Goal: Information Seeking & Learning: Find contact information

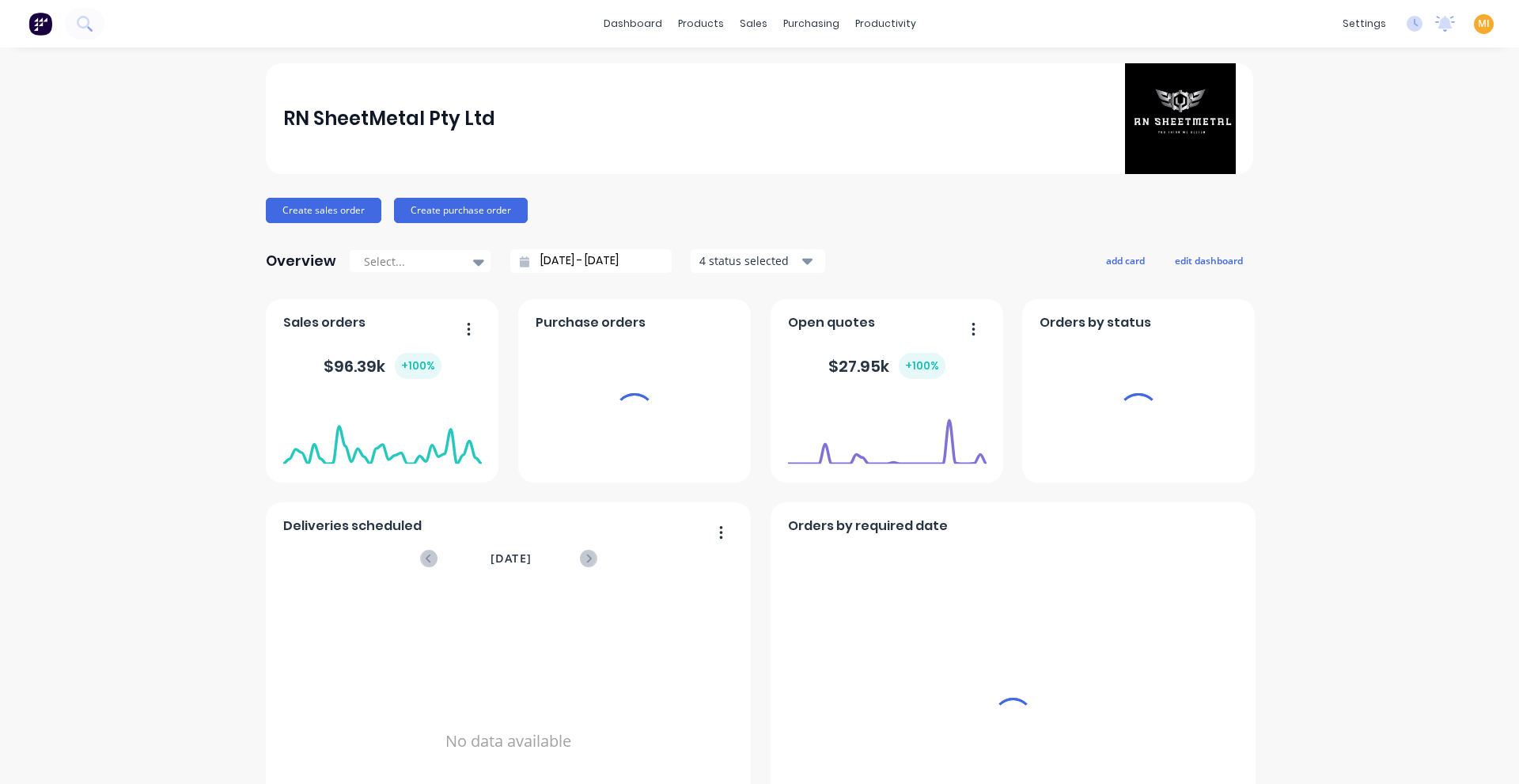
click at [1478, 27] on span "MI" at bounding box center [1484, 23] width 12 height 14
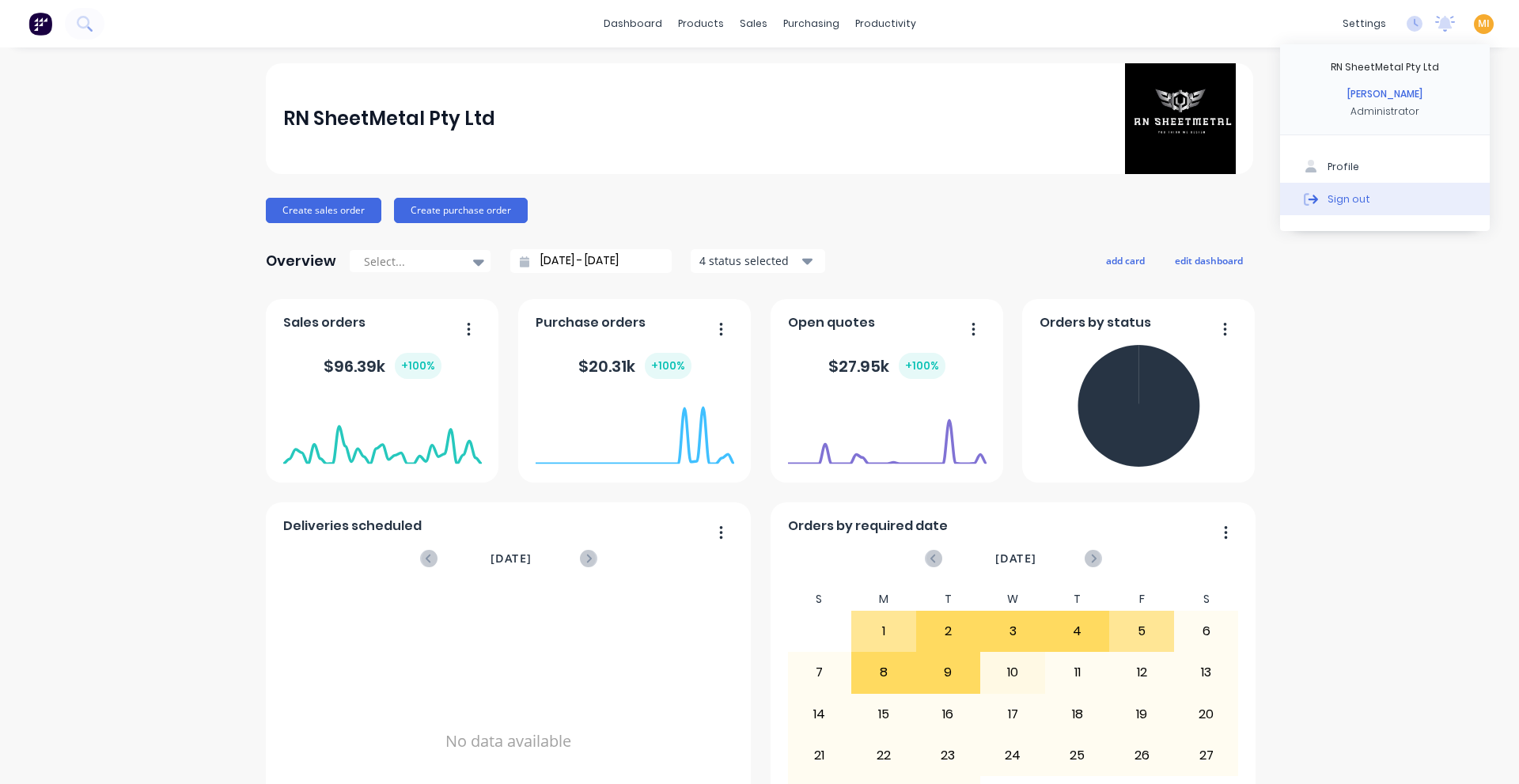
click at [1418, 200] on button "Sign out" at bounding box center [1385, 199] width 209 height 32
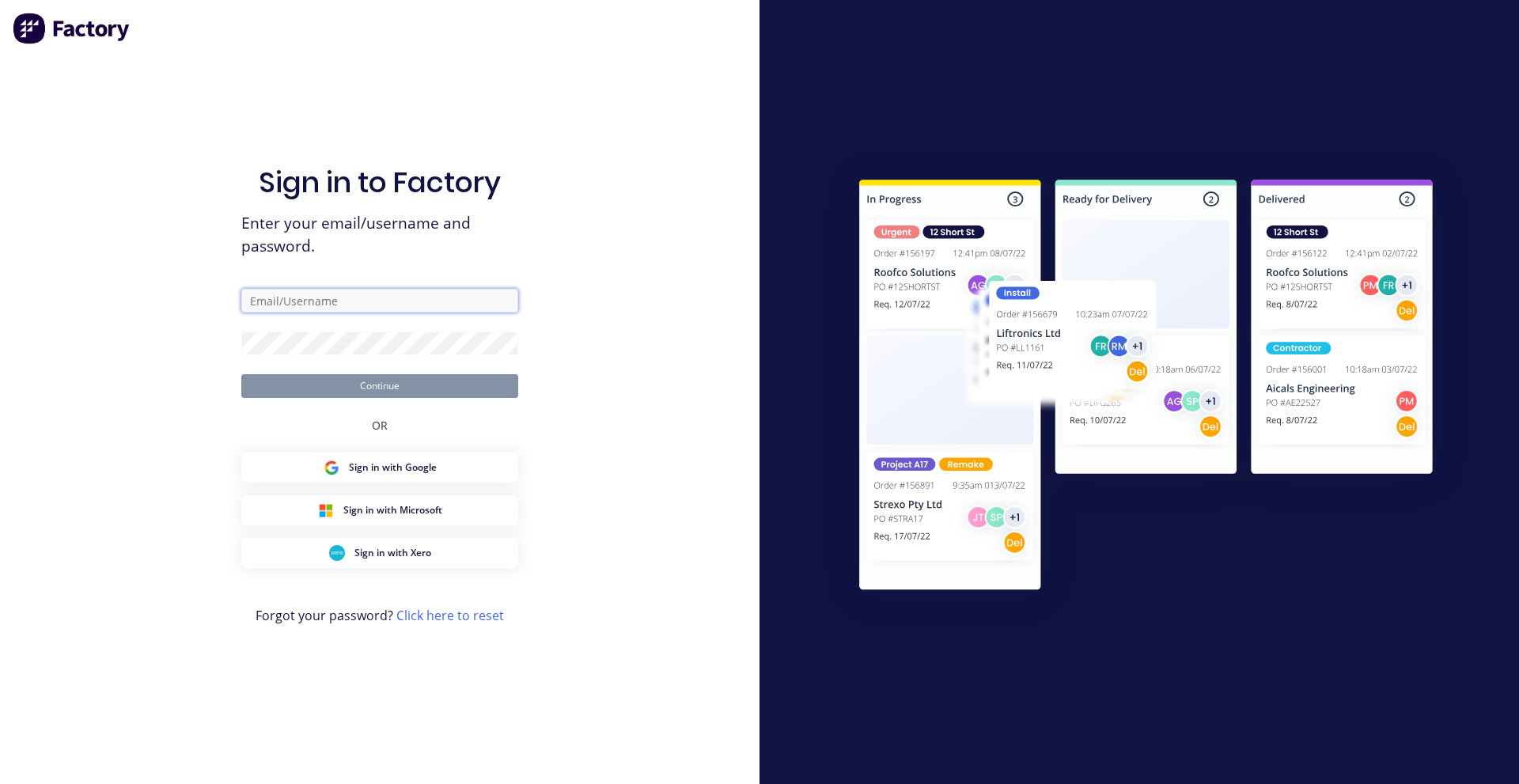
click at [414, 304] on input "text" at bounding box center [380, 300] width 277 height 23
click at [0, 783] on com-1password-button at bounding box center [0, 784] width 0 height 0
type input "[EMAIL_ADDRESS][DOMAIN_NAME]"
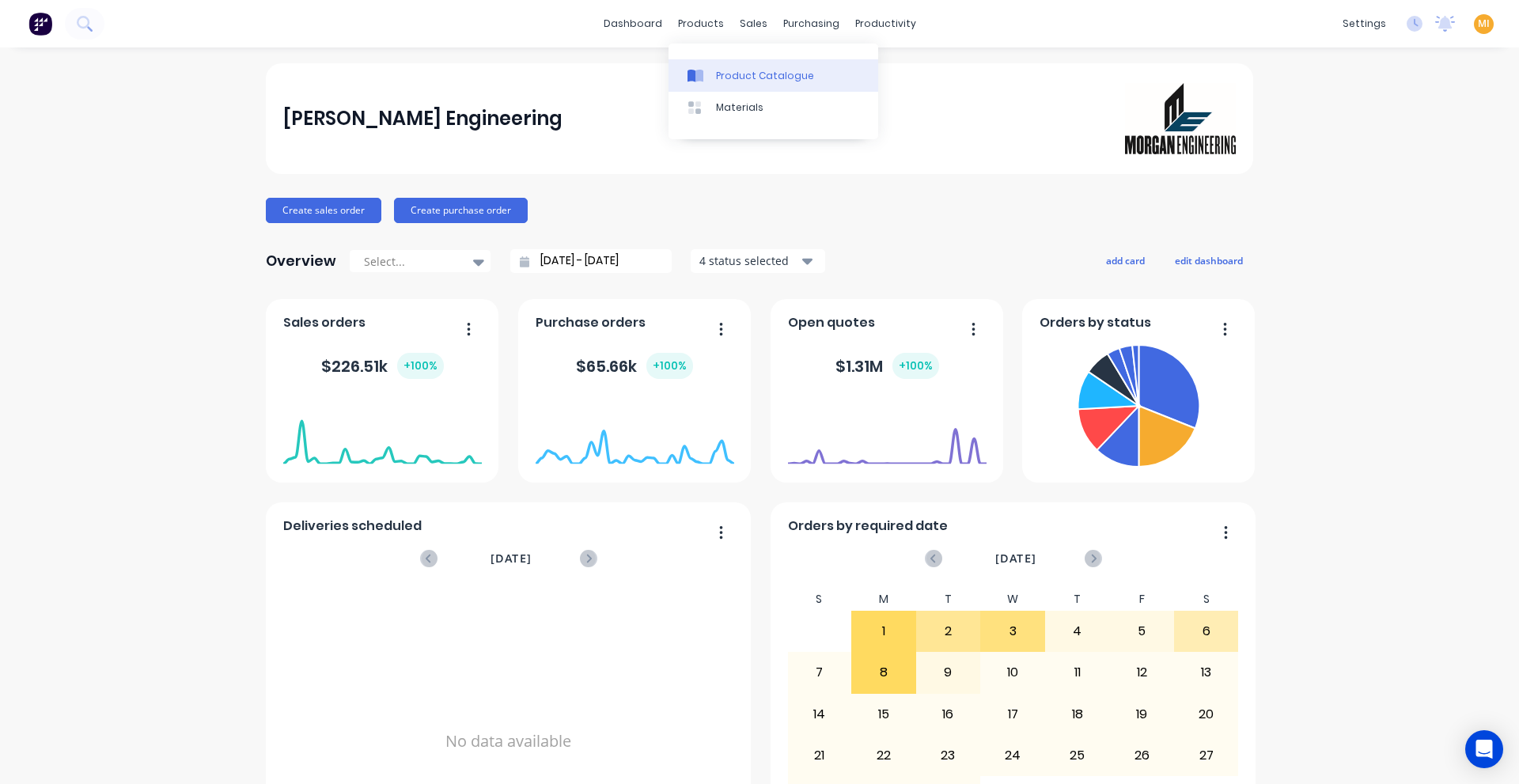
click at [718, 76] on div "Product Catalogue" at bounding box center [765, 76] width 98 height 14
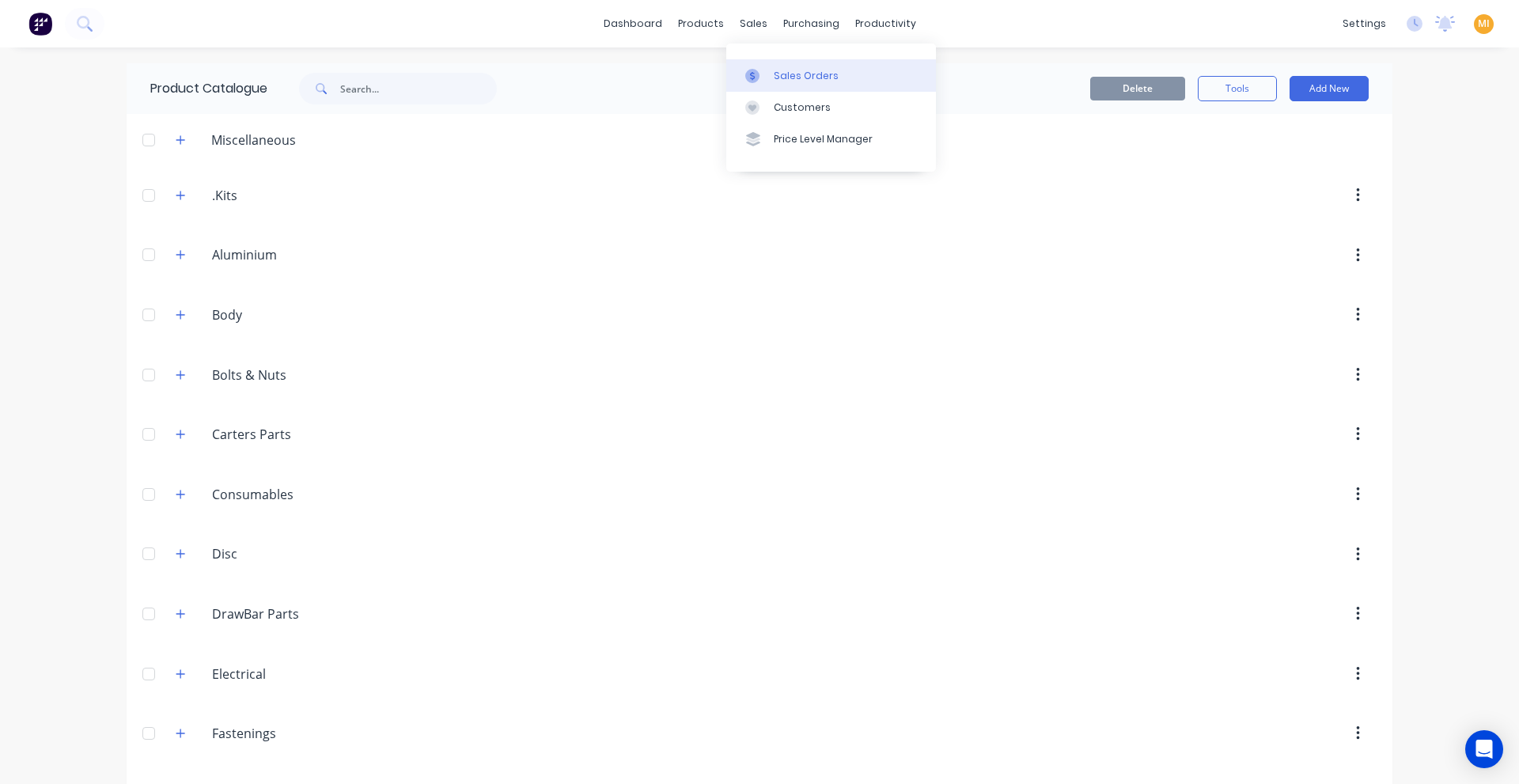
click at [767, 81] on div at bounding box center [757, 76] width 23 height 14
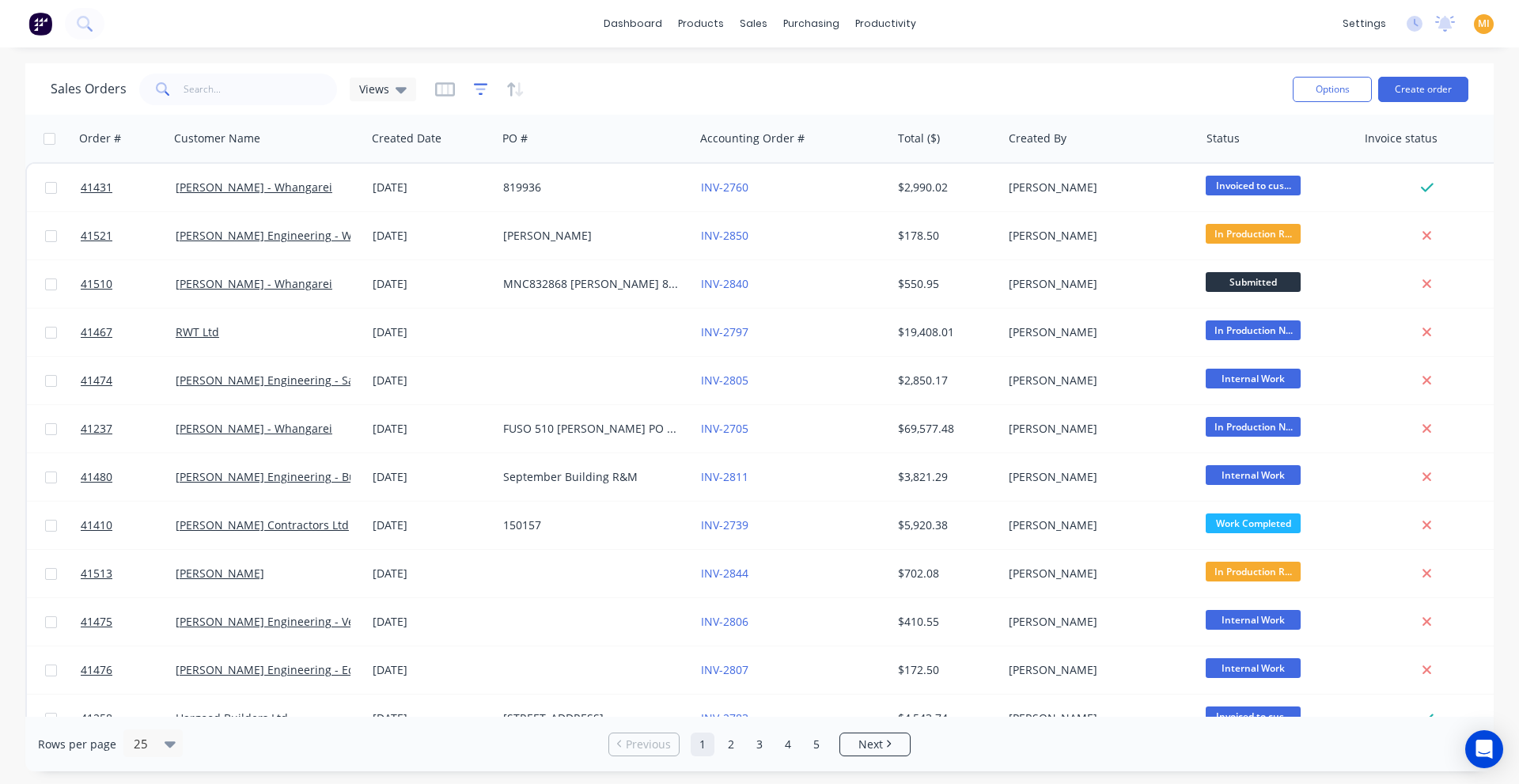
click at [483, 94] on icon "button" at bounding box center [480, 89] width 14 height 16
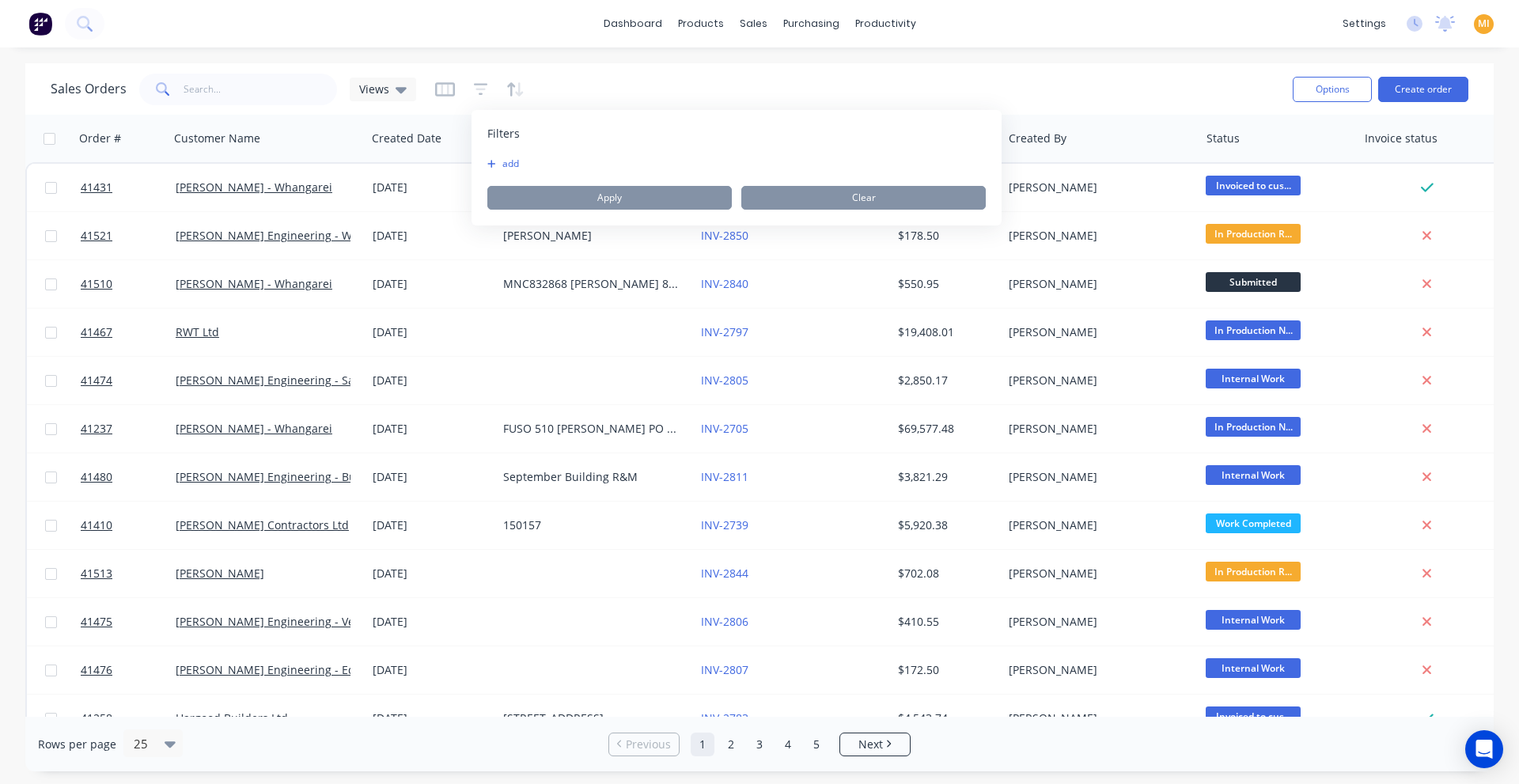
click at [514, 165] on button "add" at bounding box center [506, 163] width 39 height 13
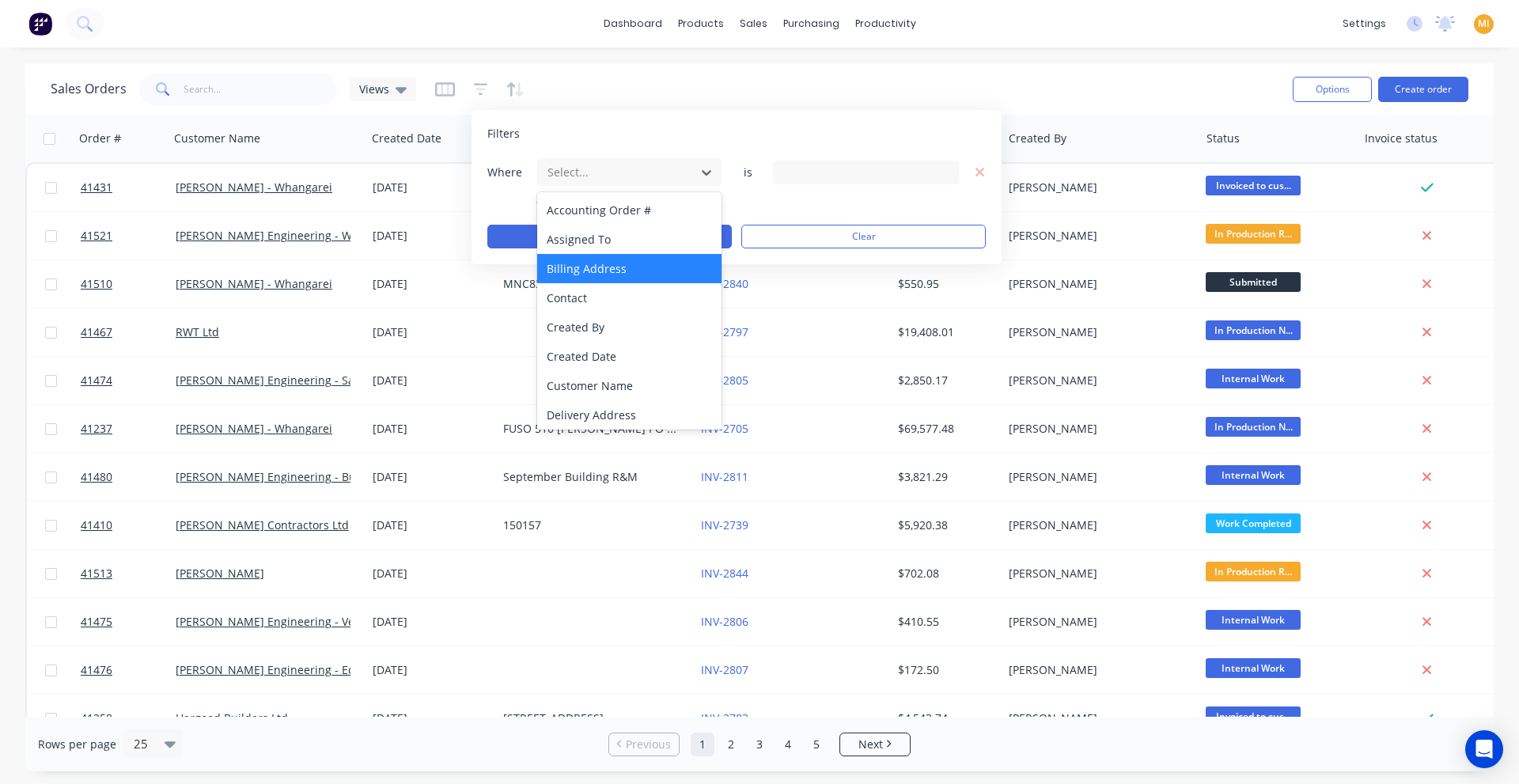
drag, startPoint x: 584, startPoint y: 178, endPoint x: 682, endPoint y: 274, distance: 137.2
click at [585, 177] on div at bounding box center [616, 172] width 142 height 20
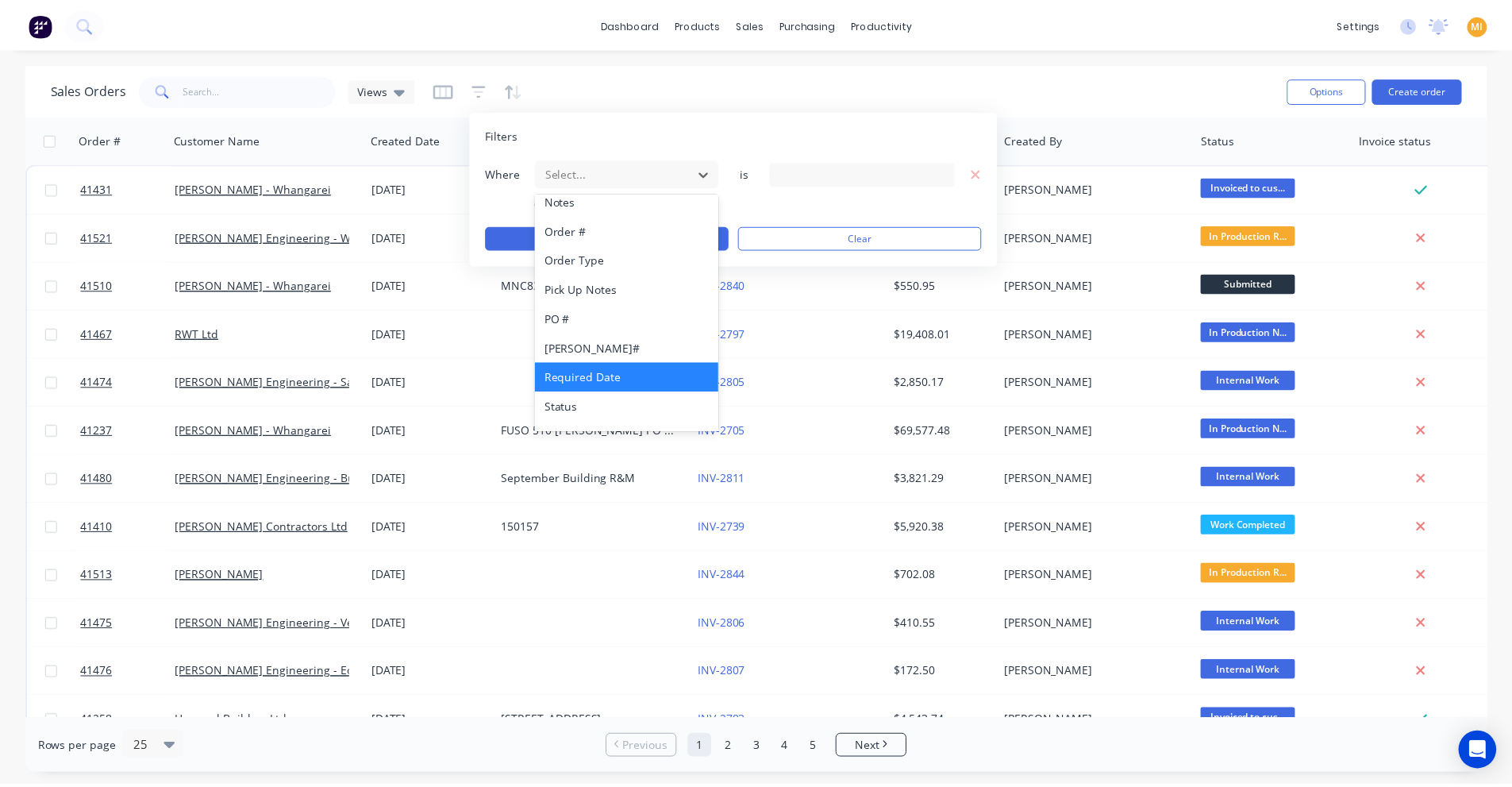
scroll to position [473, 0]
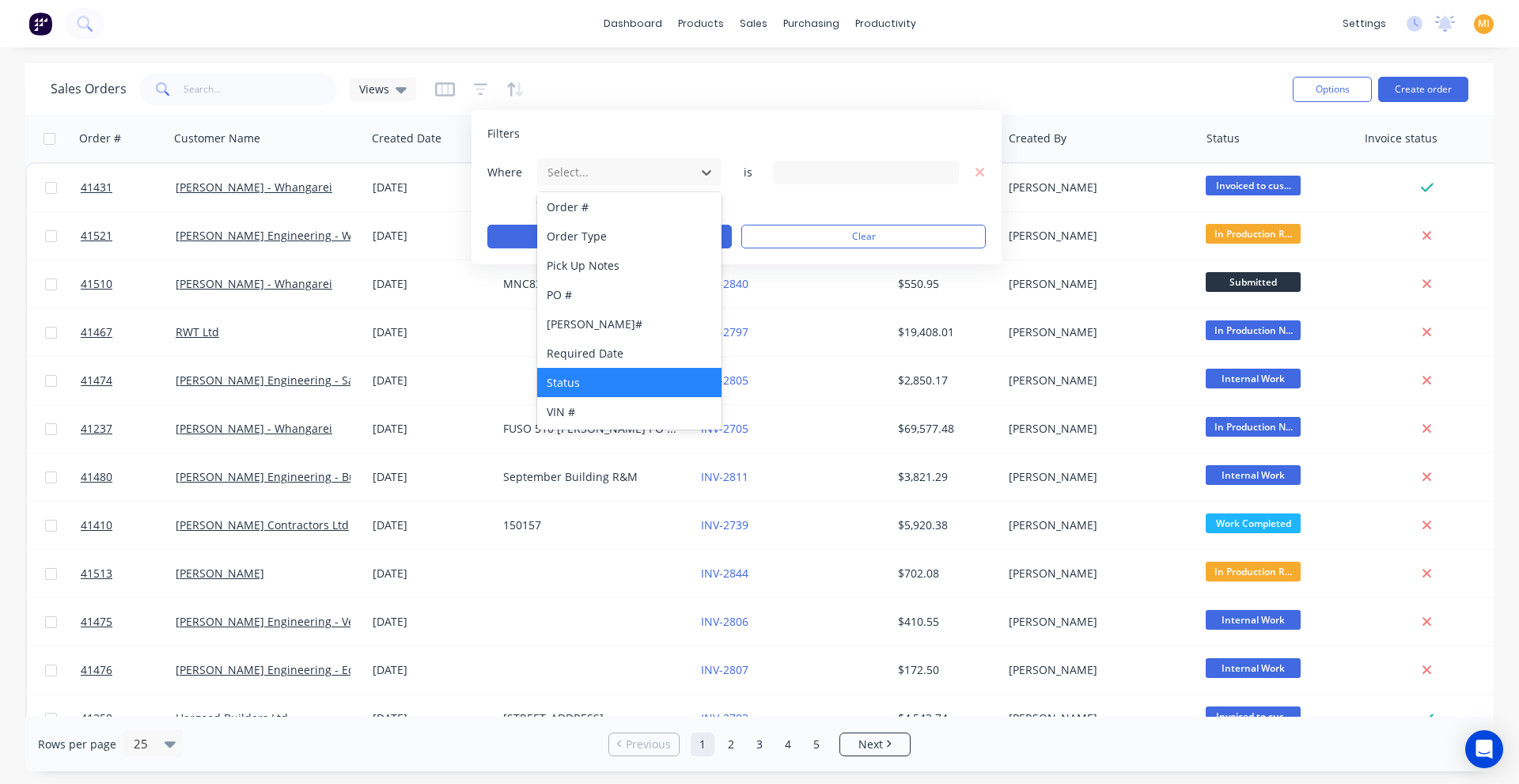
click at [604, 371] on div "Status" at bounding box center [629, 382] width 184 height 29
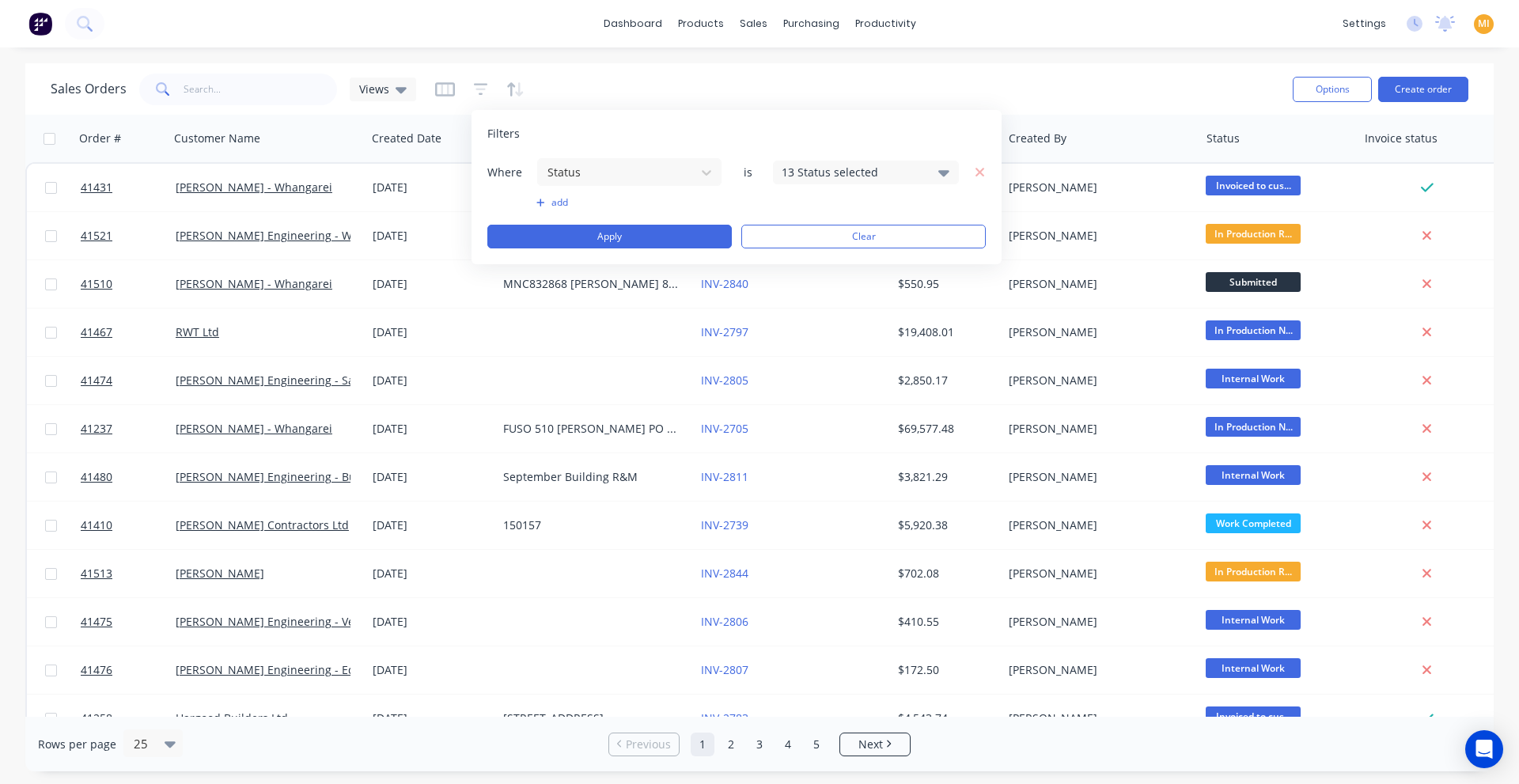
click at [837, 163] on div "13 Status selected" at bounding box center [866, 173] width 186 height 23
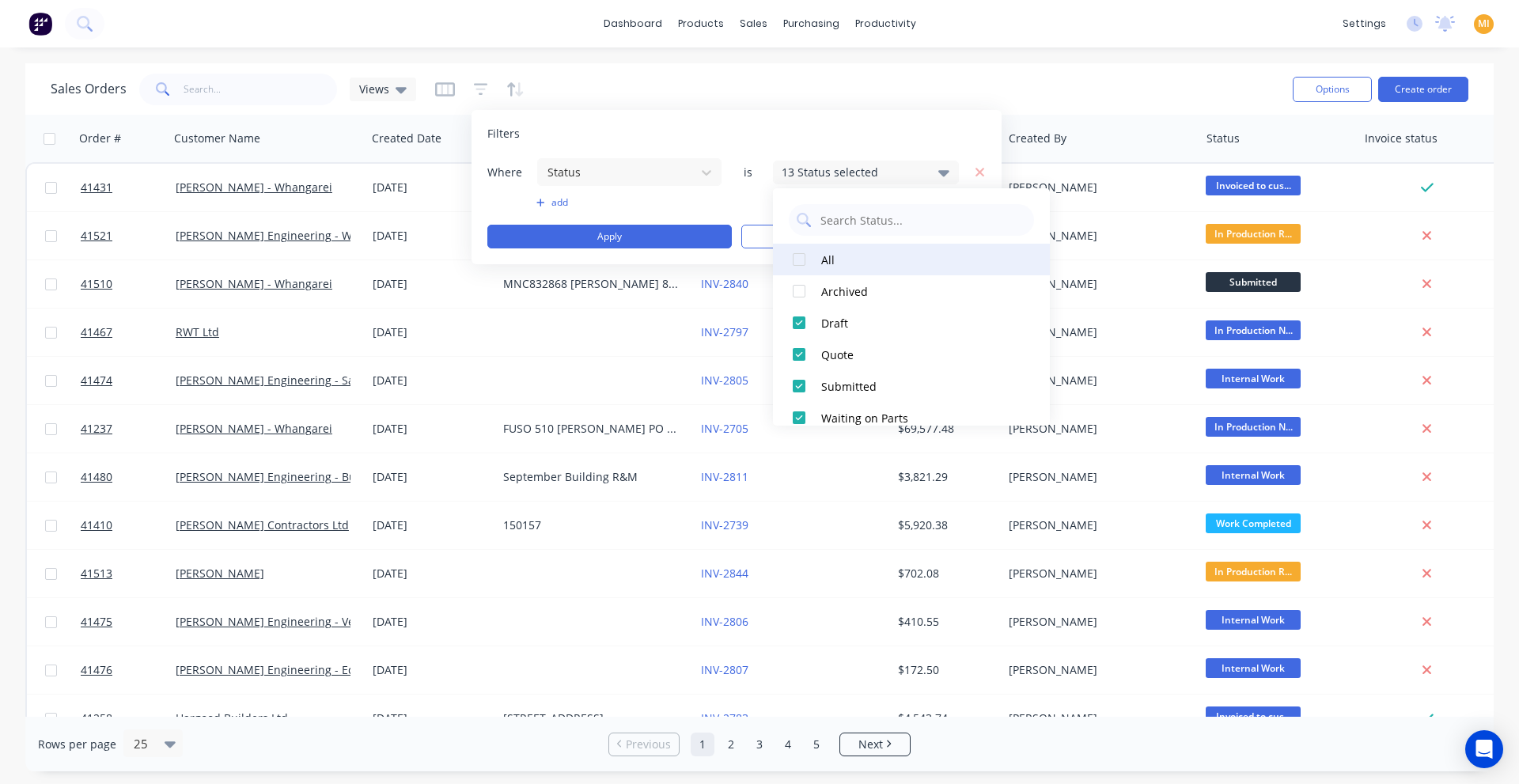
click at [798, 257] on div at bounding box center [799, 259] width 32 height 32
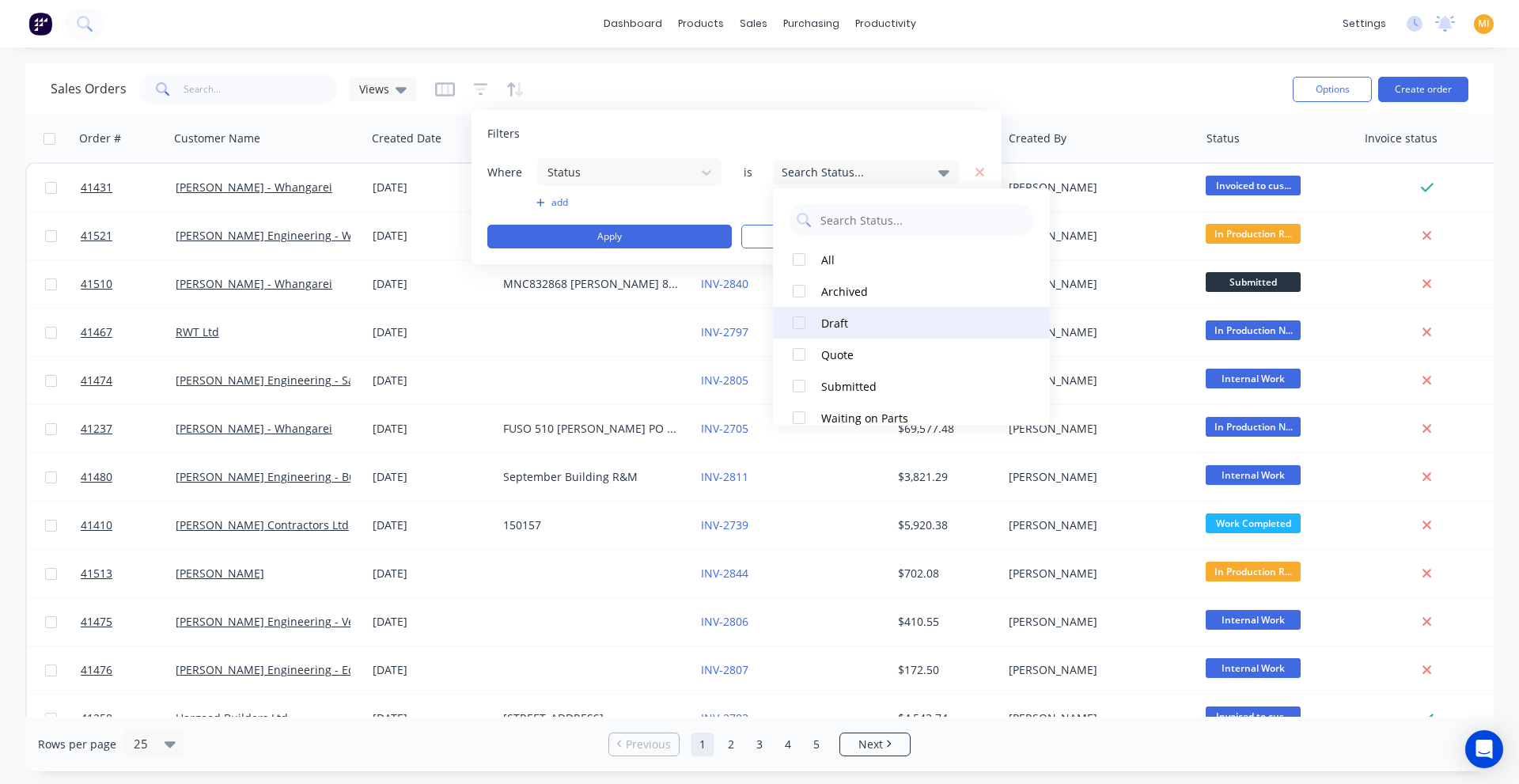
click at [793, 325] on div at bounding box center [799, 323] width 32 height 32
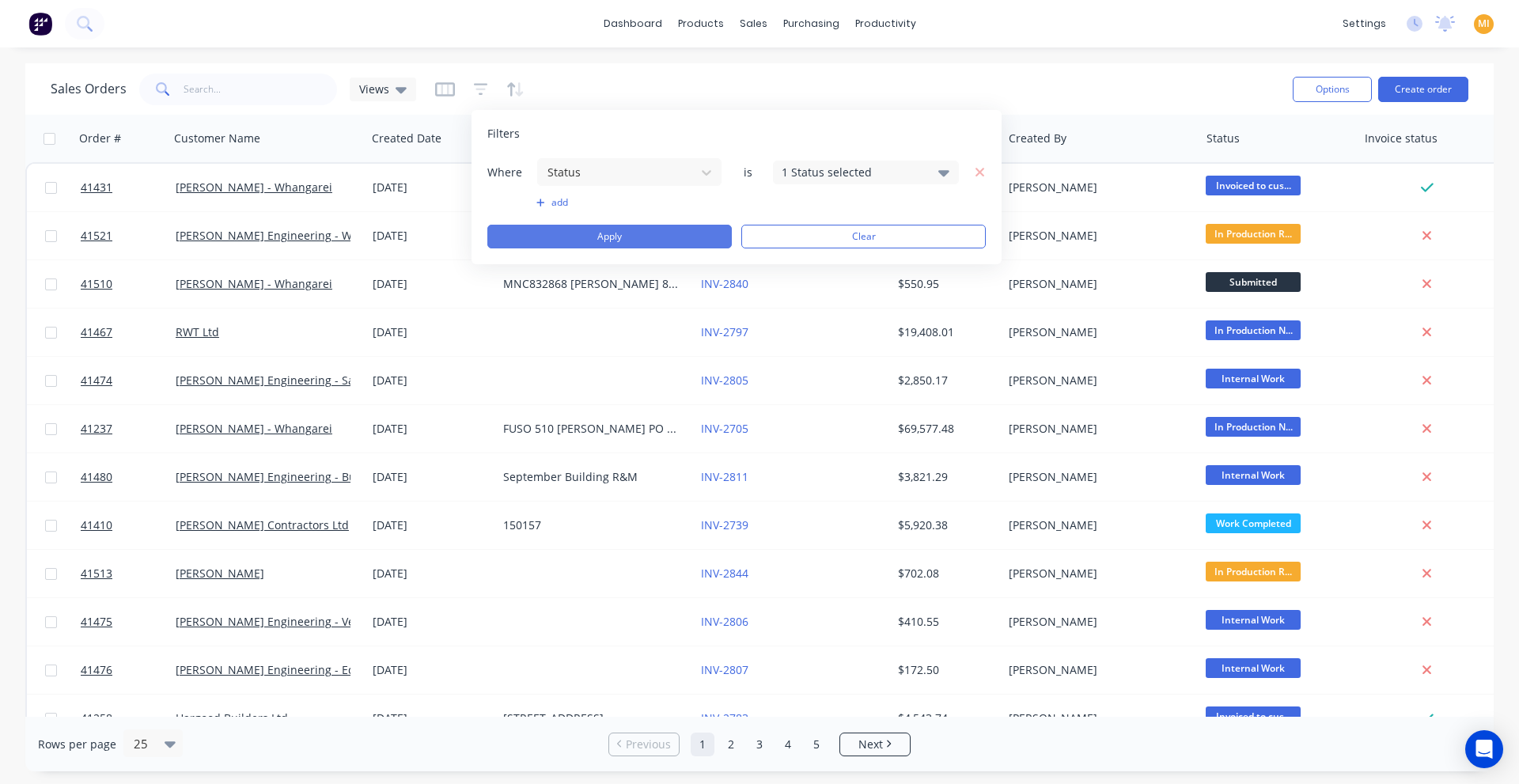
click at [636, 243] on button "Apply" at bounding box center [609, 236] width 244 height 23
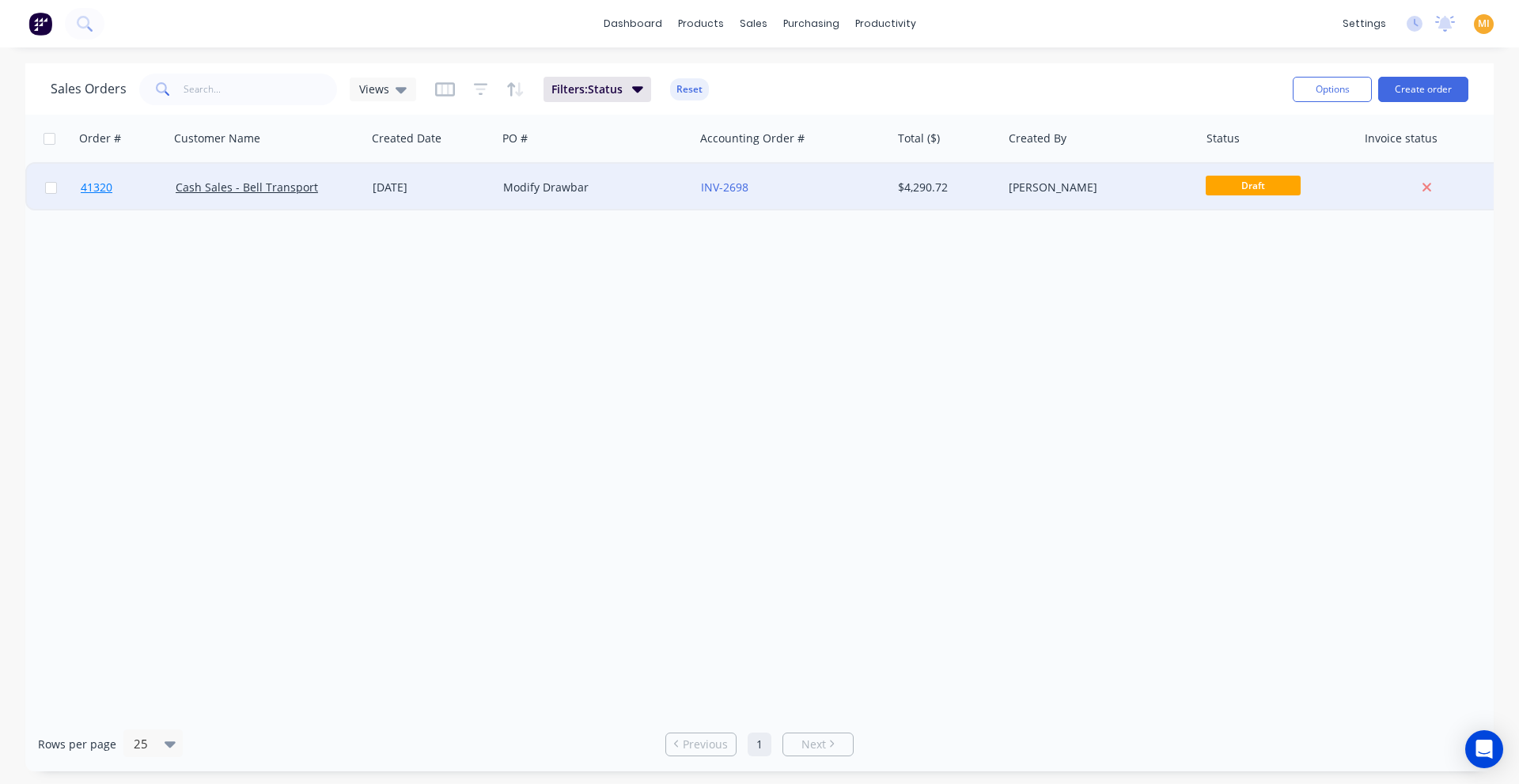
click at [128, 199] on link "41320" at bounding box center [128, 187] width 95 height 48
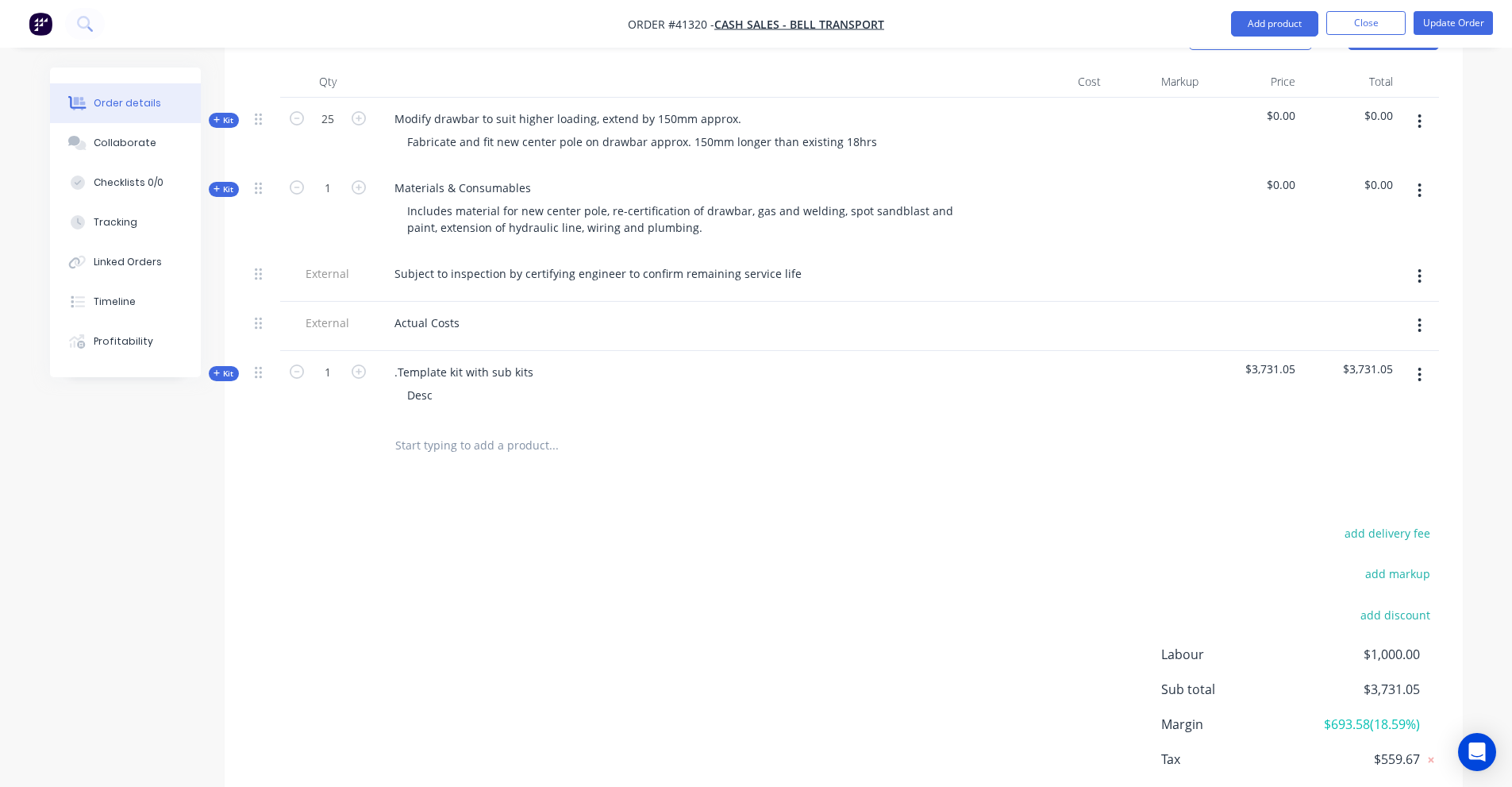
scroll to position [635, 0]
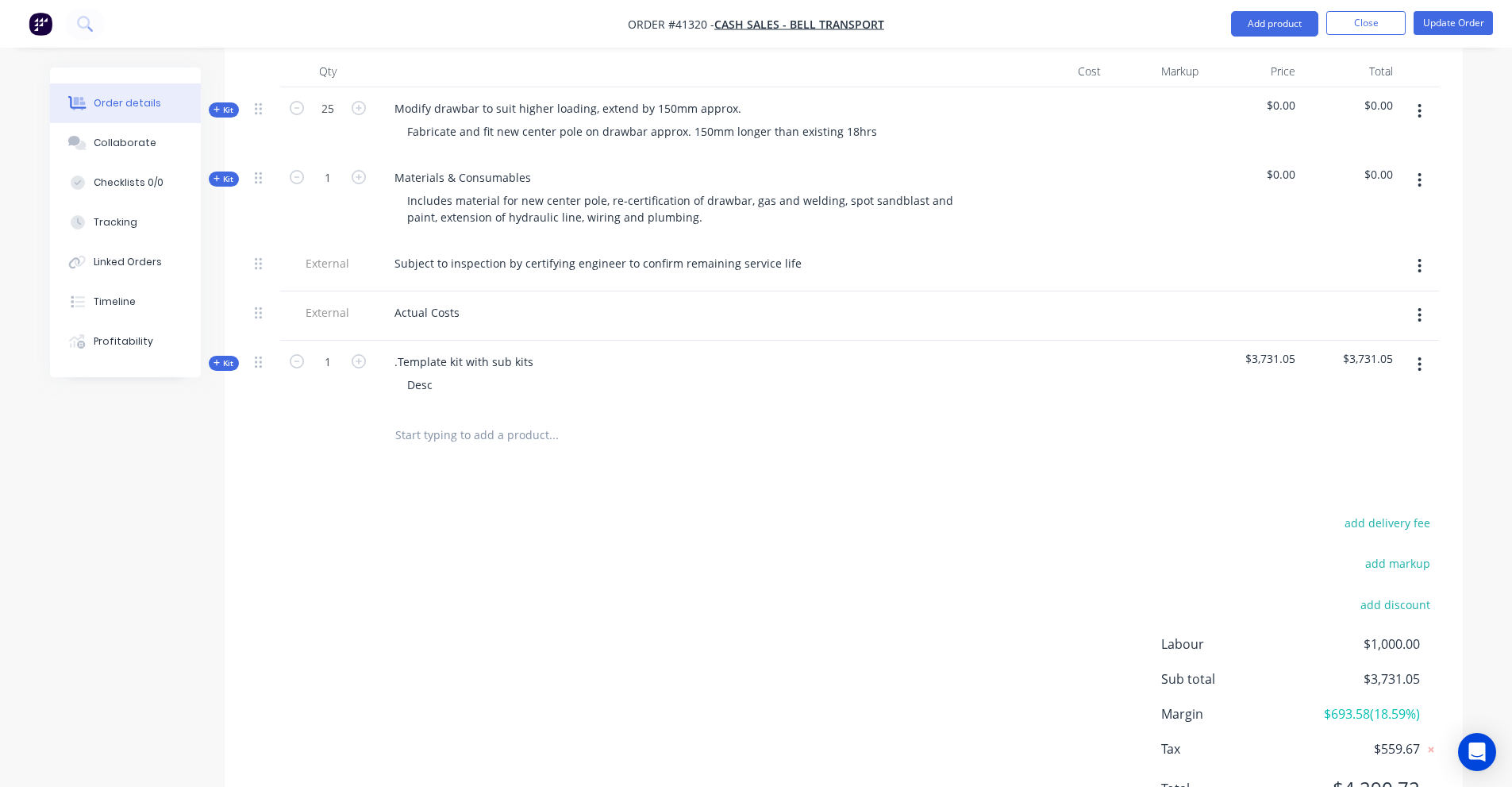
click at [230, 173] on span "Kit" at bounding box center [223, 179] width 21 height 12
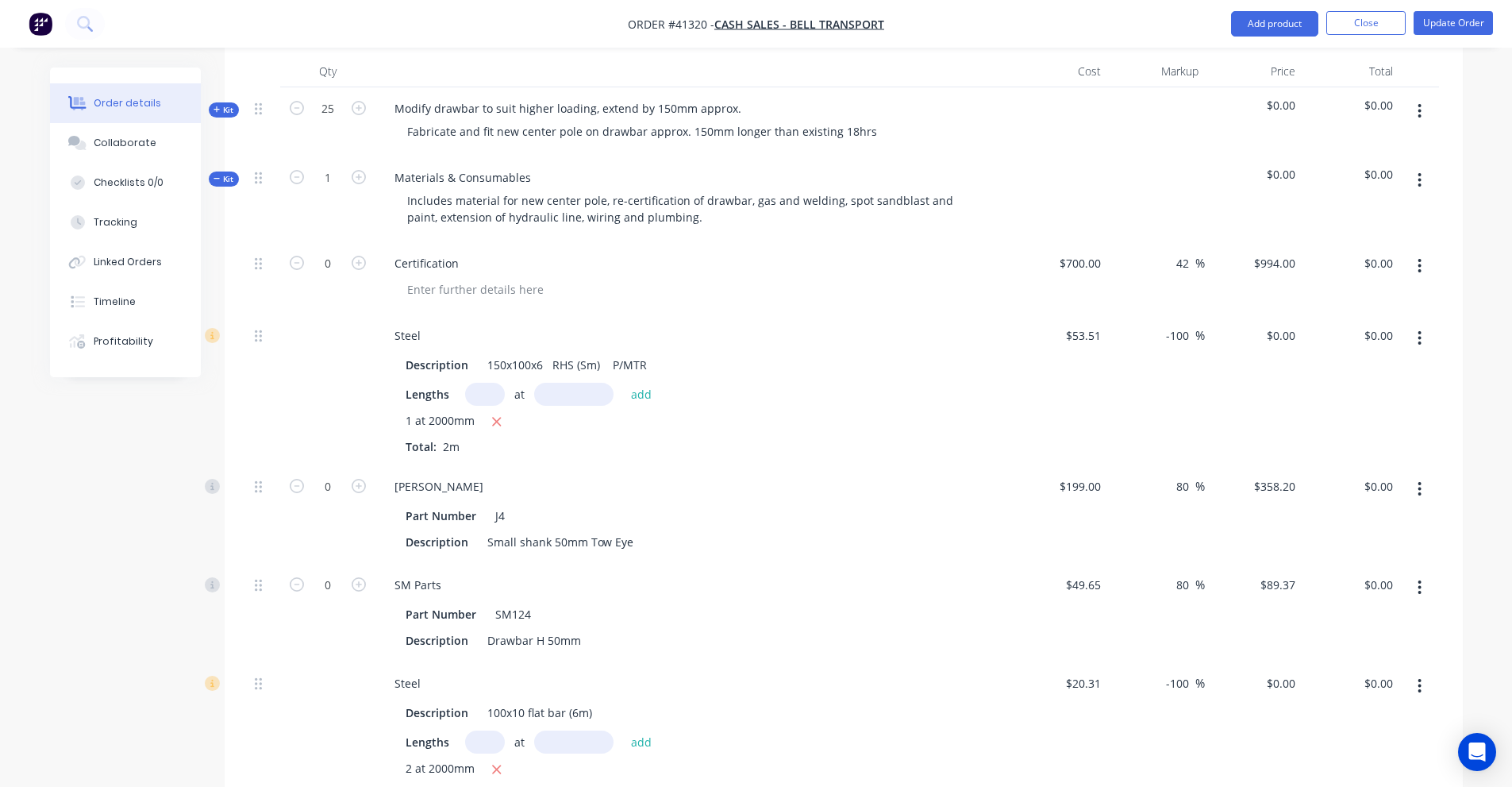
click at [218, 175] on icon at bounding box center [217, 178] width 8 height 8
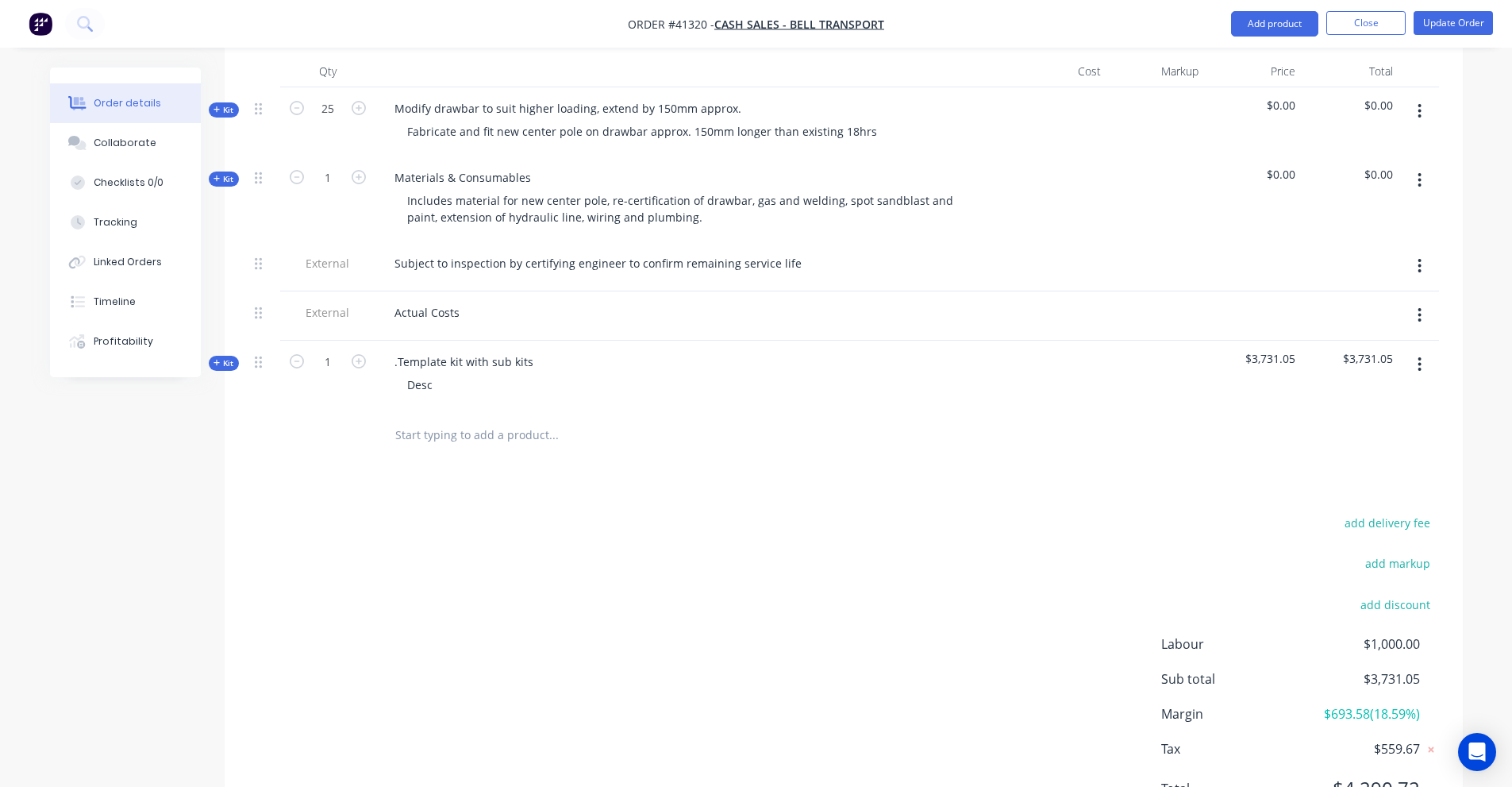
click at [455, 419] on input "text" at bounding box center [552, 435] width 317 height 32
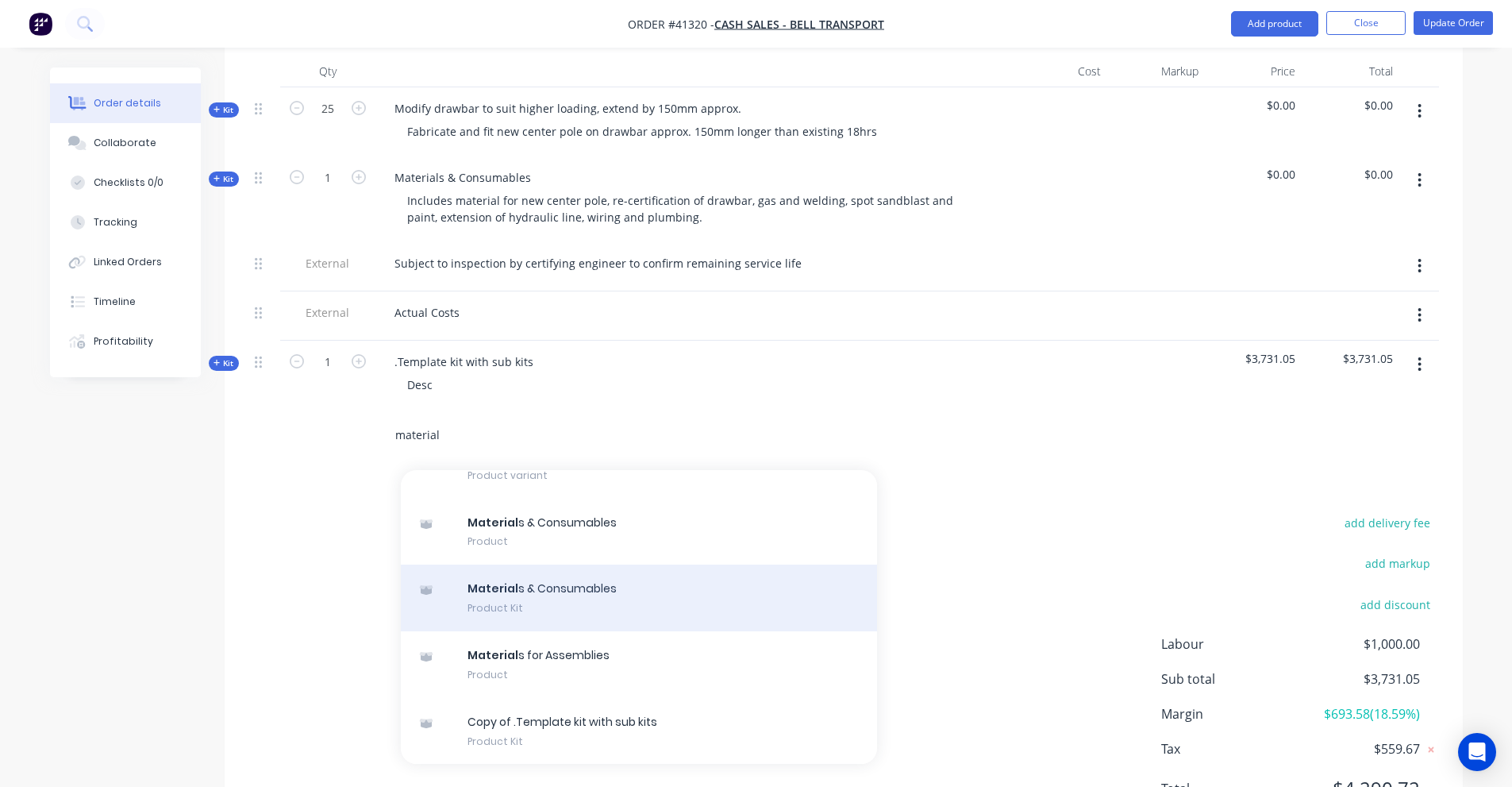
scroll to position [320, 0]
type input "material"
click at [577, 574] on div "Material s & Consumables Product Kit" at bounding box center [638, 597] width 476 height 67
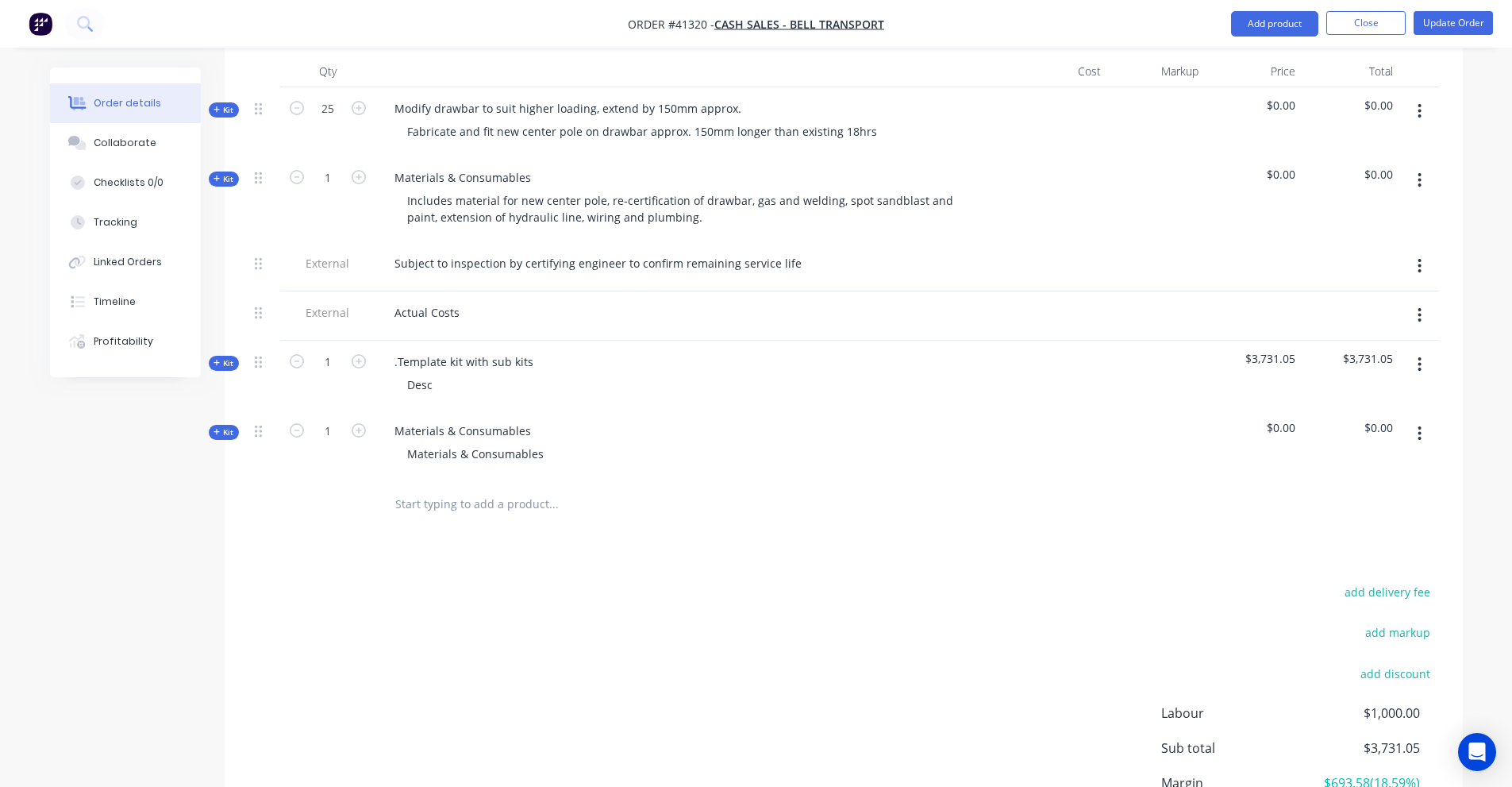
click at [228, 426] on span "Kit" at bounding box center [223, 432] width 21 height 12
click at [458, 479] on input "text" at bounding box center [552, 495] width 317 height 32
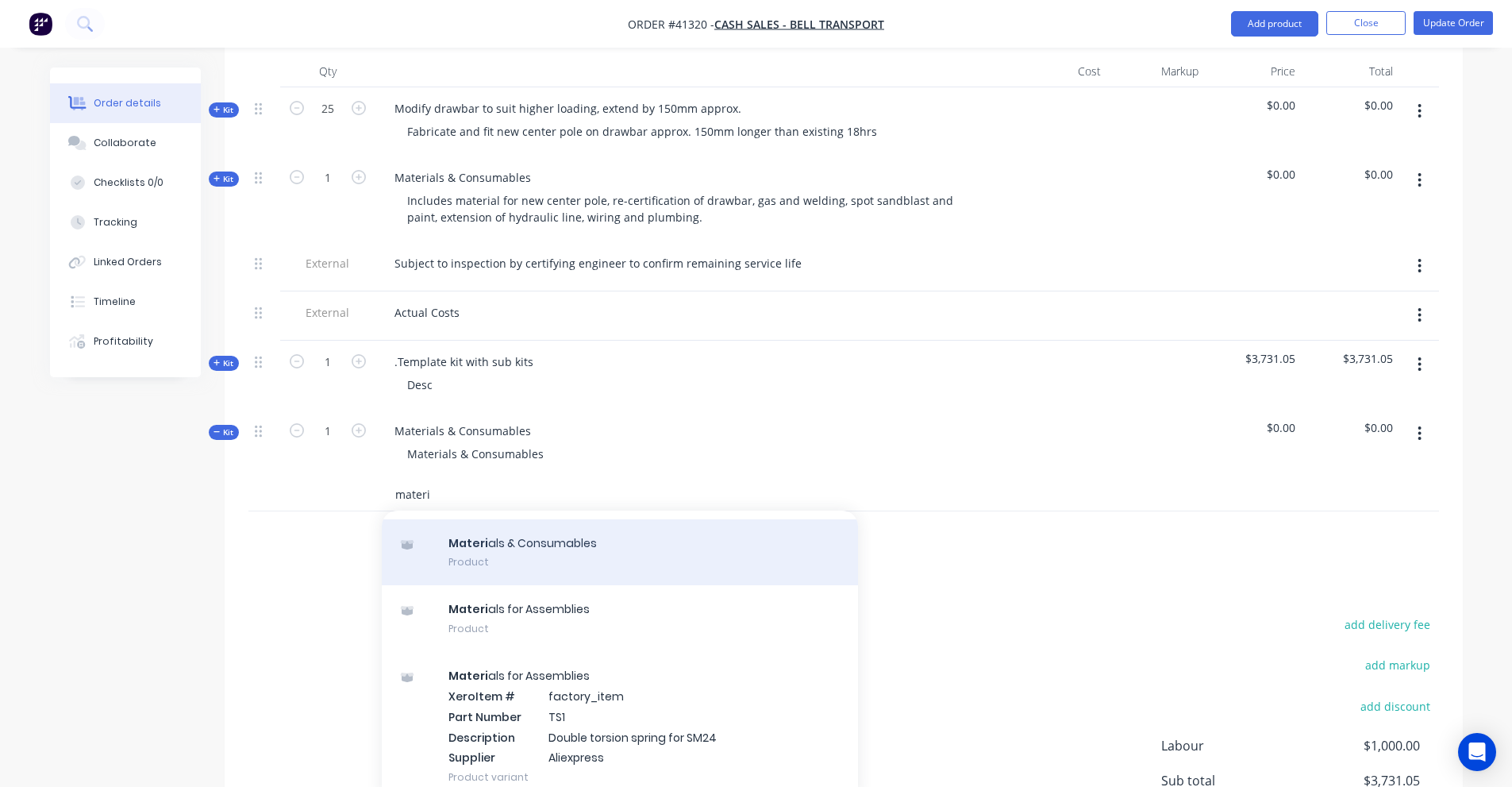
scroll to position [80, 0]
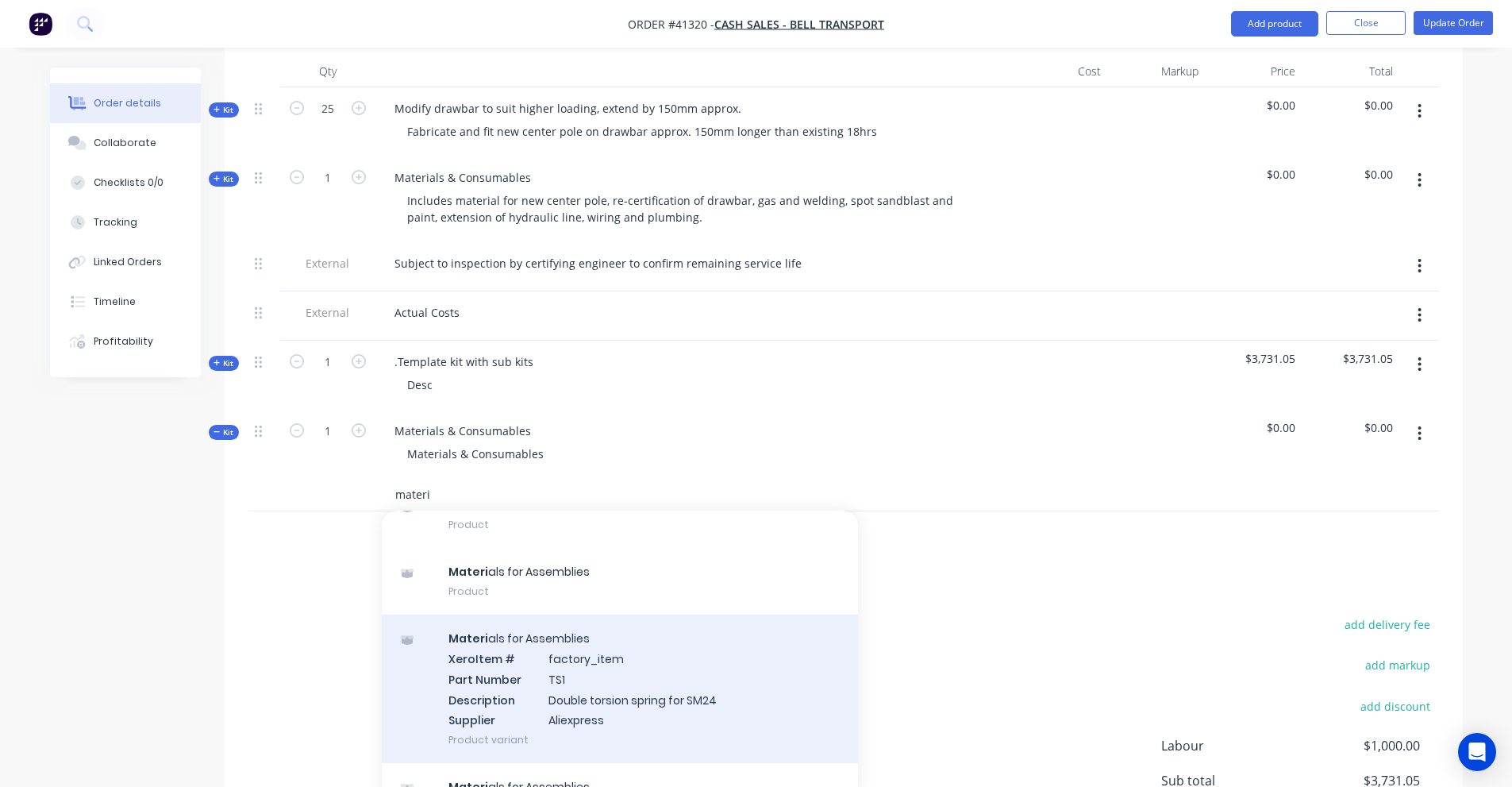
type input "materi"
click at [569, 637] on div "Materi als for Assemblies Xero Item # factory_item Part Number TS1 Description …" at bounding box center [619, 688] width 476 height 148
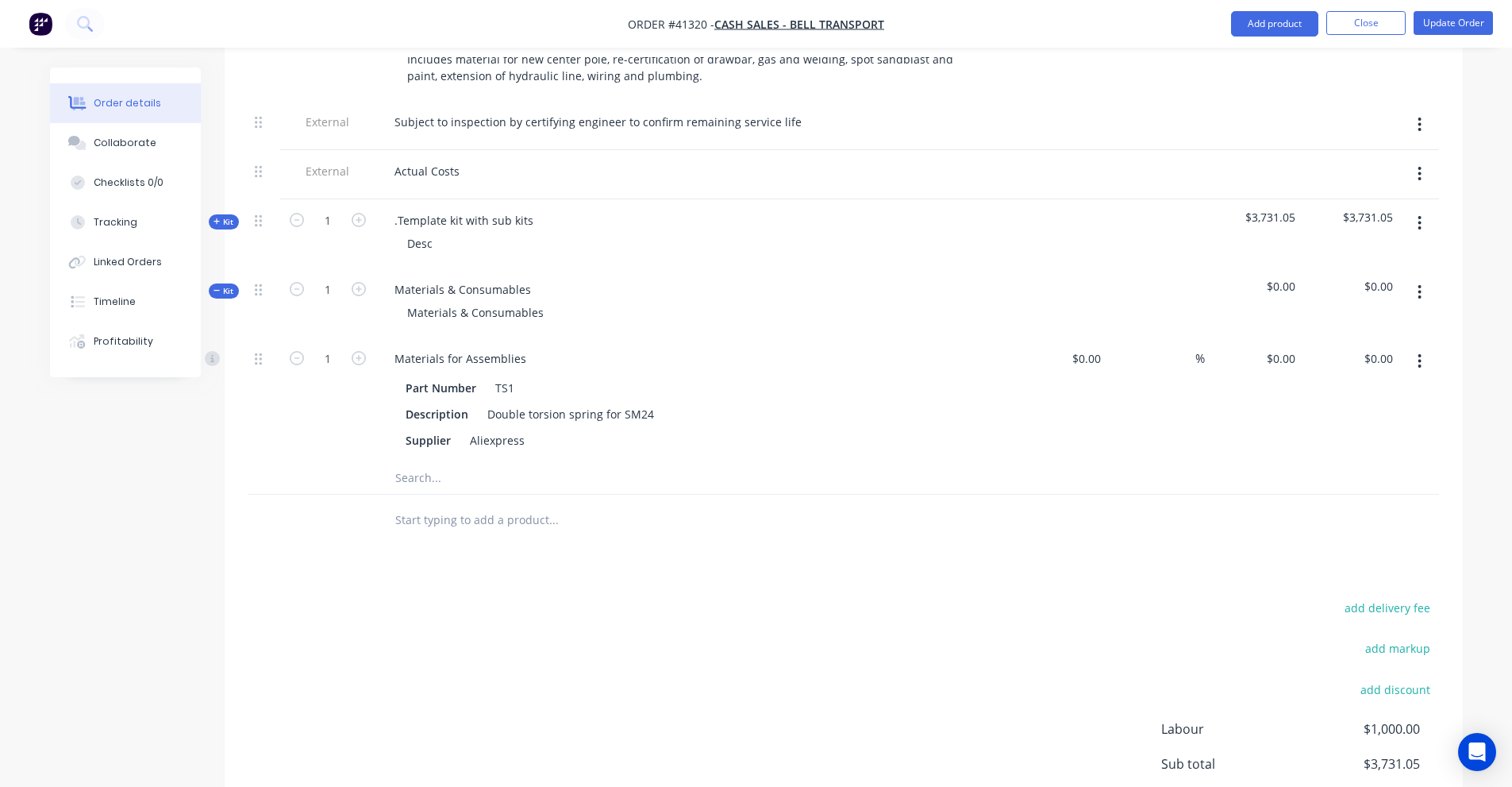
scroll to position [794, 0]
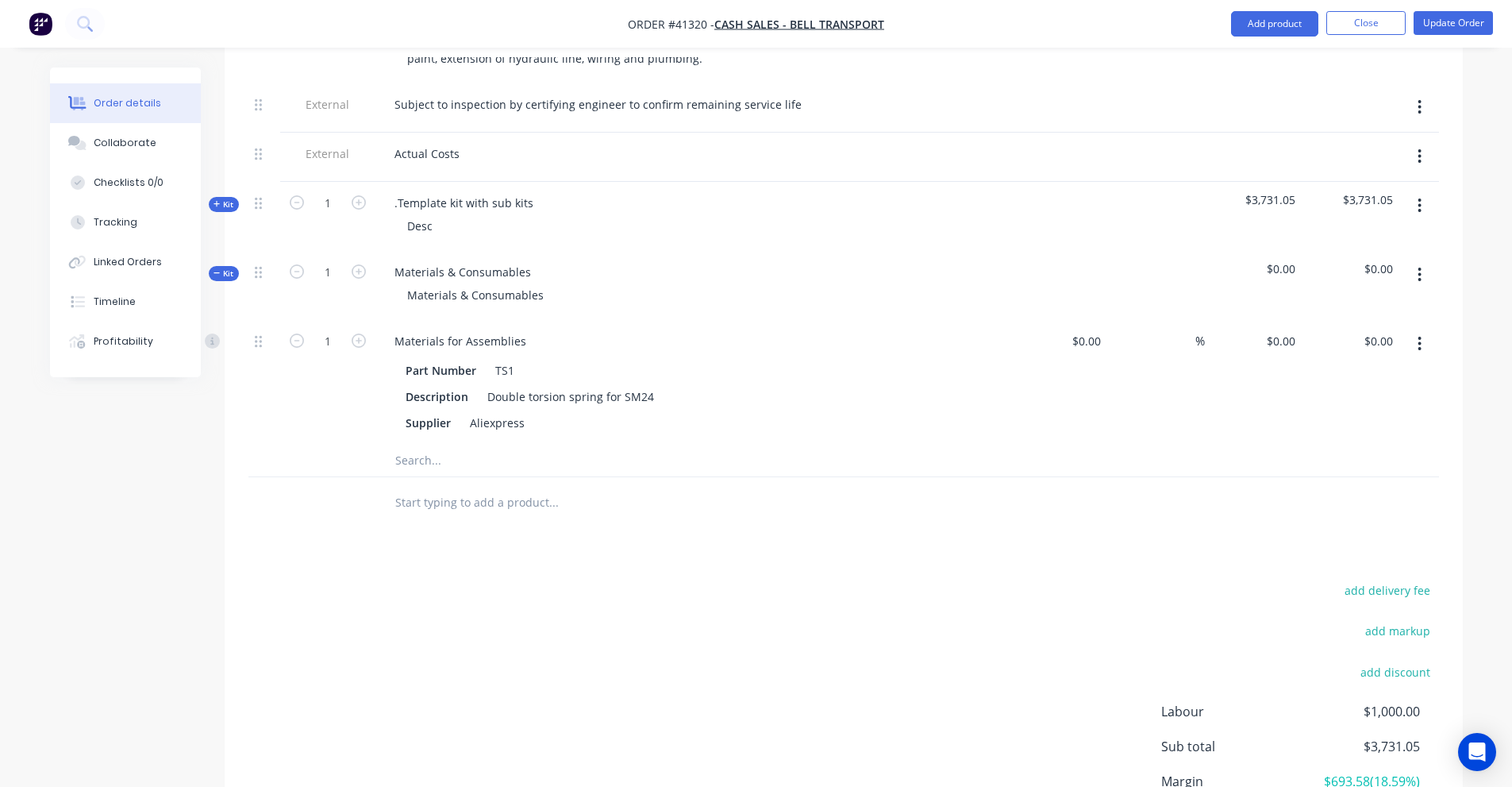
click at [1419, 268] on icon "button" at bounding box center [1420, 275] width 3 height 14
click at [905, 579] on div "add delivery fee add markup add discount Labour $1,000.00 Sub total $3,731.05 M…" at bounding box center [843, 733] width 1191 height 306
click at [1423, 330] on button "button" at bounding box center [1419, 344] width 38 height 28
click at [1345, 438] on div "Delete" at bounding box center [1363, 450] width 122 height 23
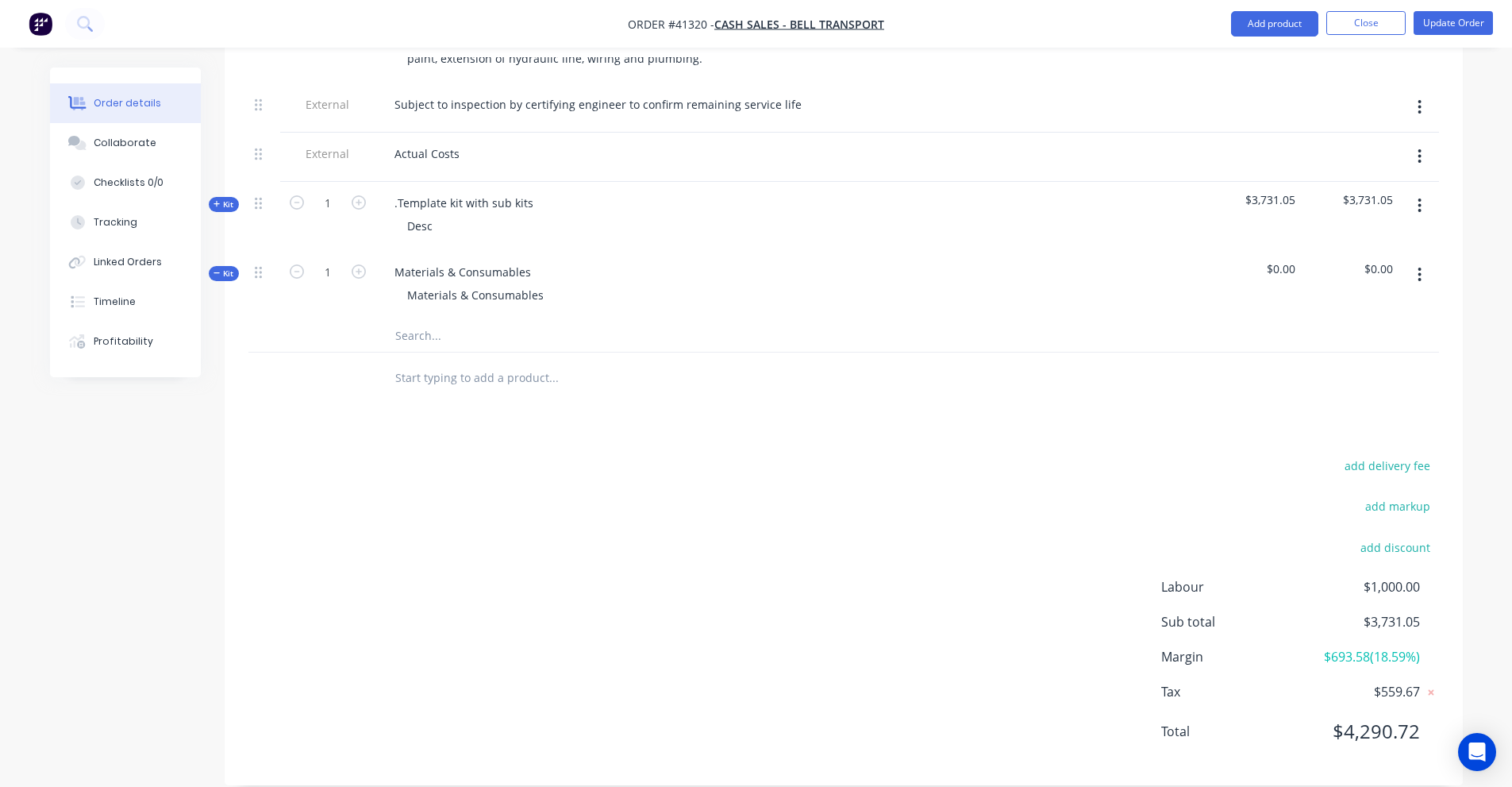
click at [1417, 266] on icon "button" at bounding box center [1419, 275] width 4 height 18
click at [1343, 400] on div "Delete" at bounding box center [1363, 412] width 122 height 23
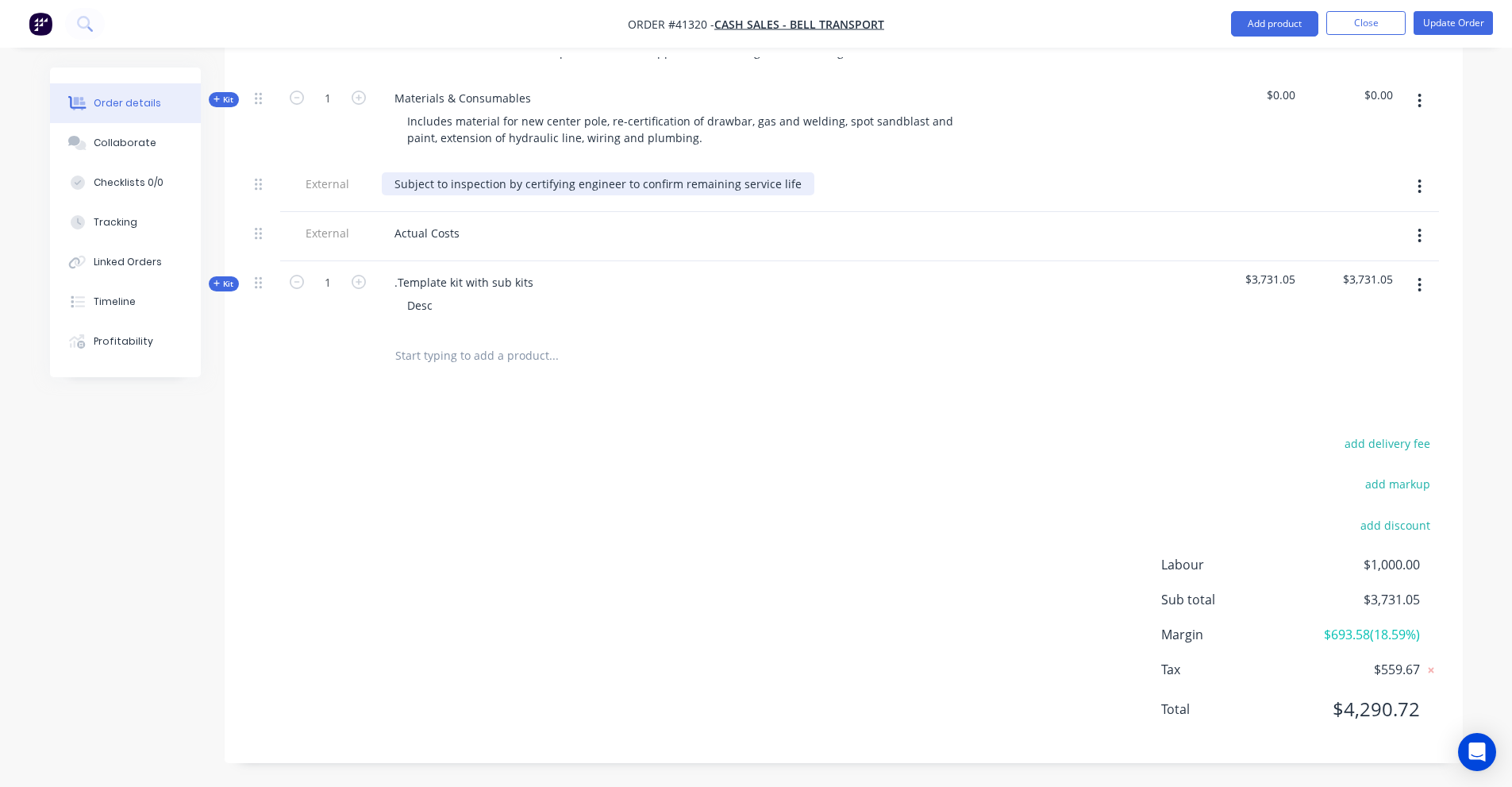
scroll to position [692, 0]
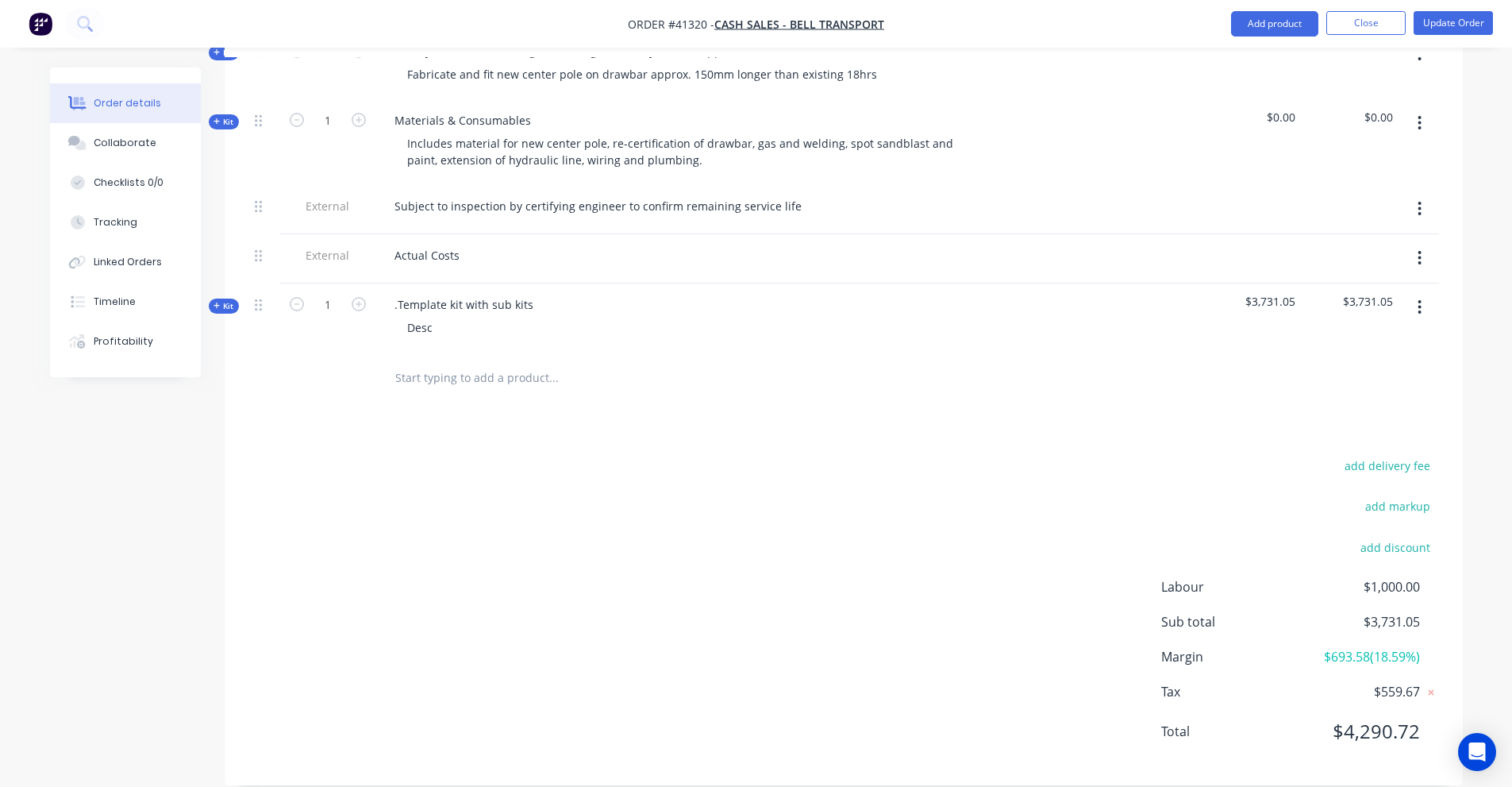
click at [49, 29] on img "button" at bounding box center [40, 23] width 23 height 23
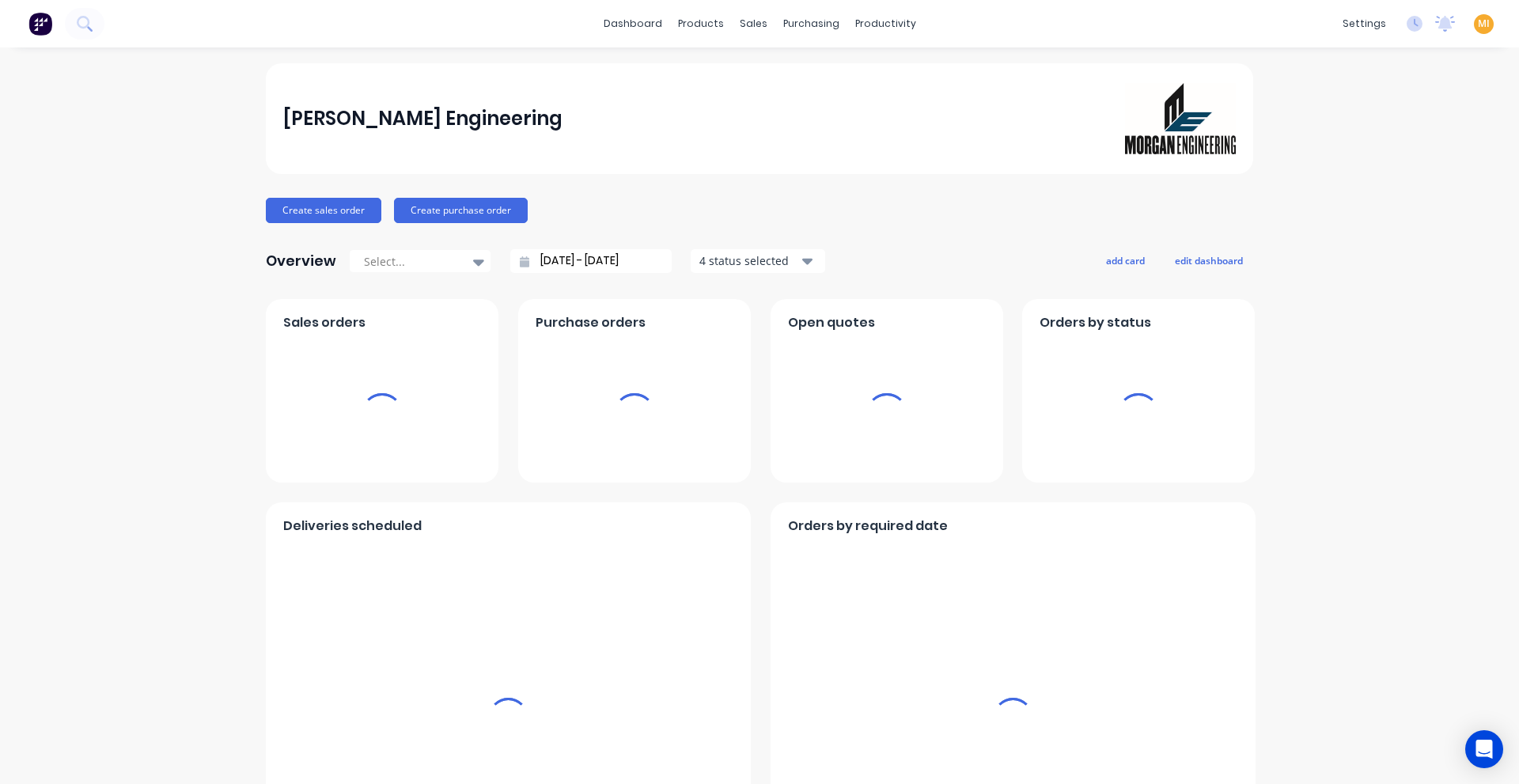
click at [1478, 28] on span "MI" at bounding box center [1484, 23] width 12 height 14
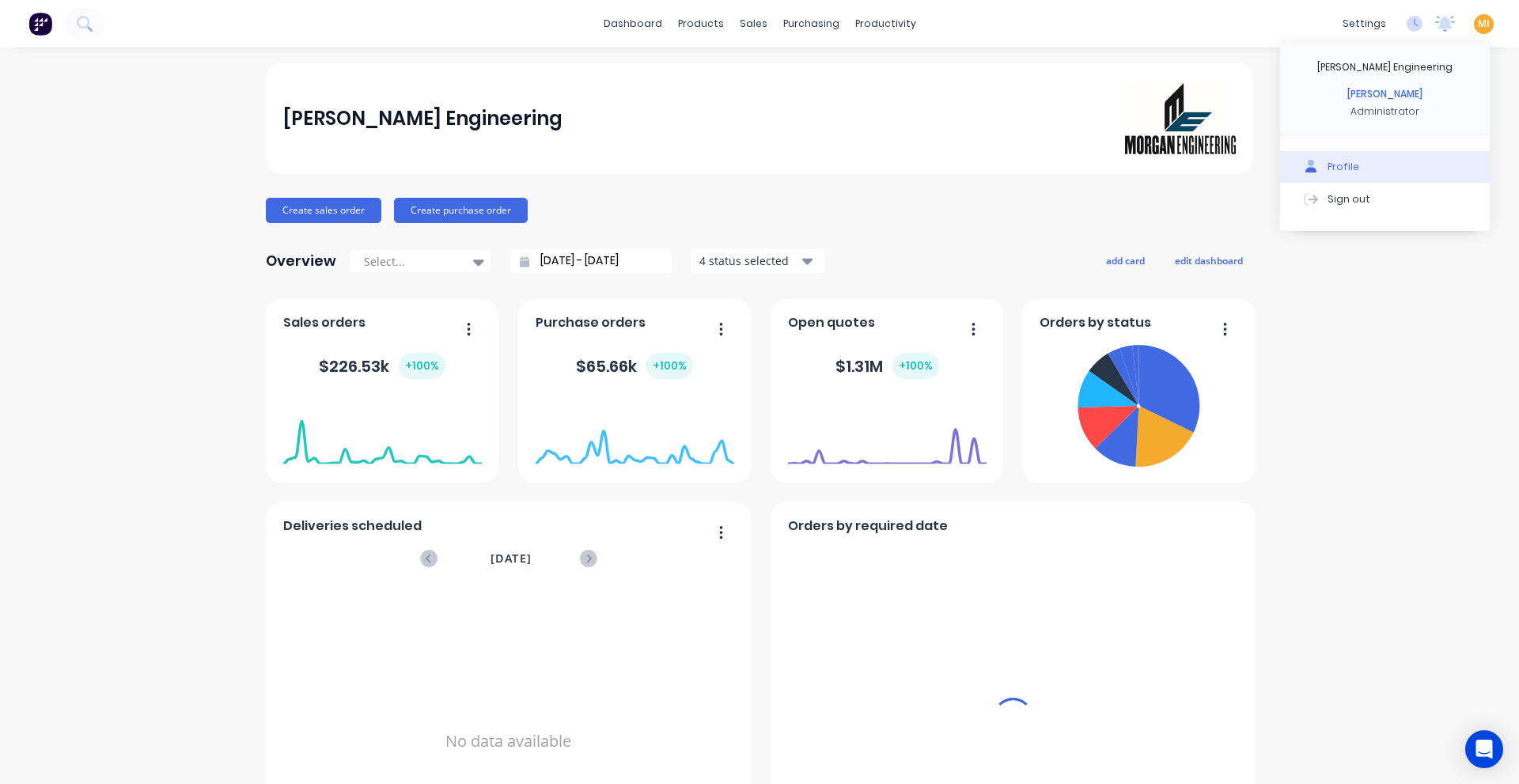
click at [1410, 200] on button "Sign out" at bounding box center [1385, 199] width 209 height 32
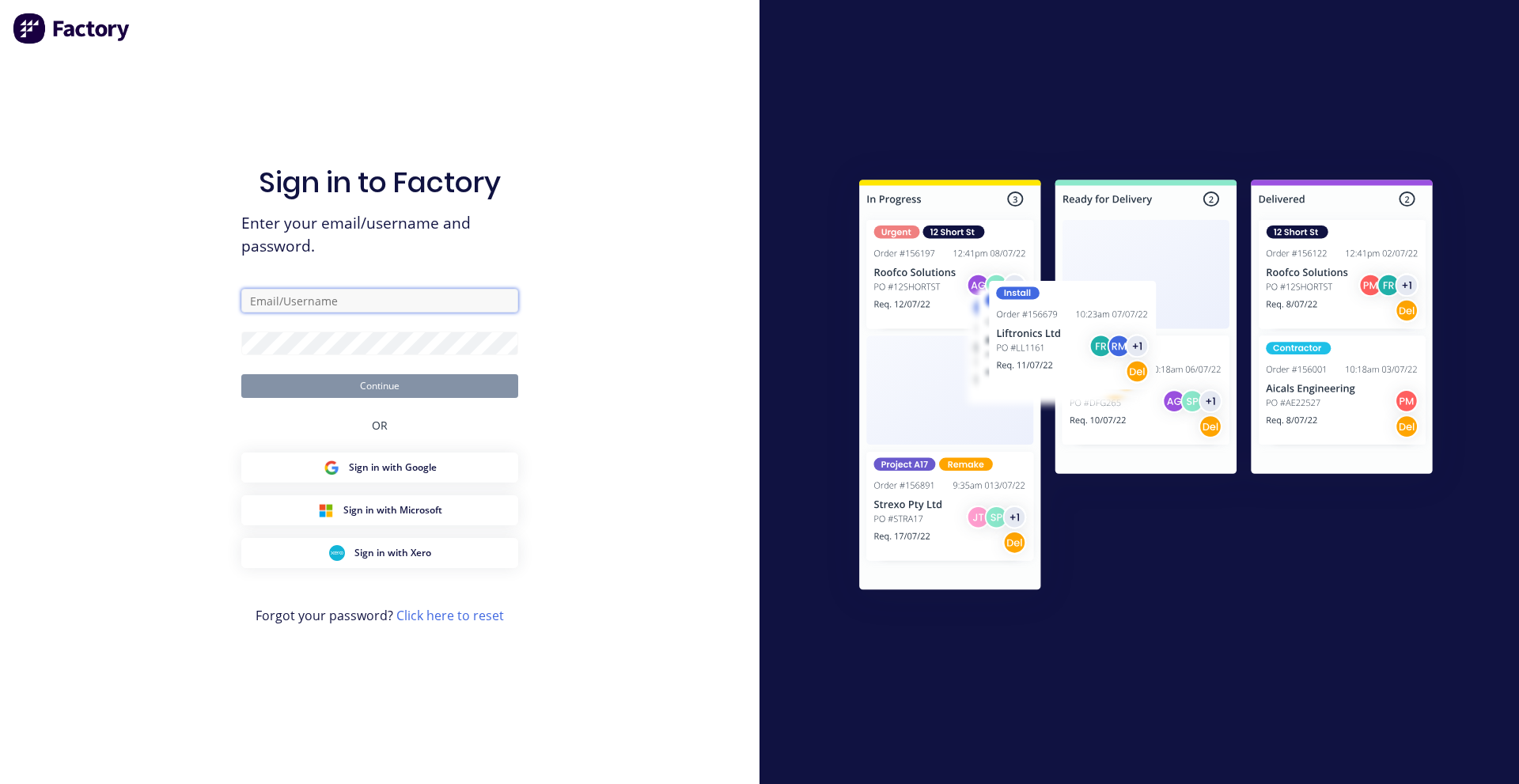
click at [356, 299] on input "text" at bounding box center [380, 300] width 277 height 23
type input "[EMAIL_ADDRESS][DOMAIN_NAME]"
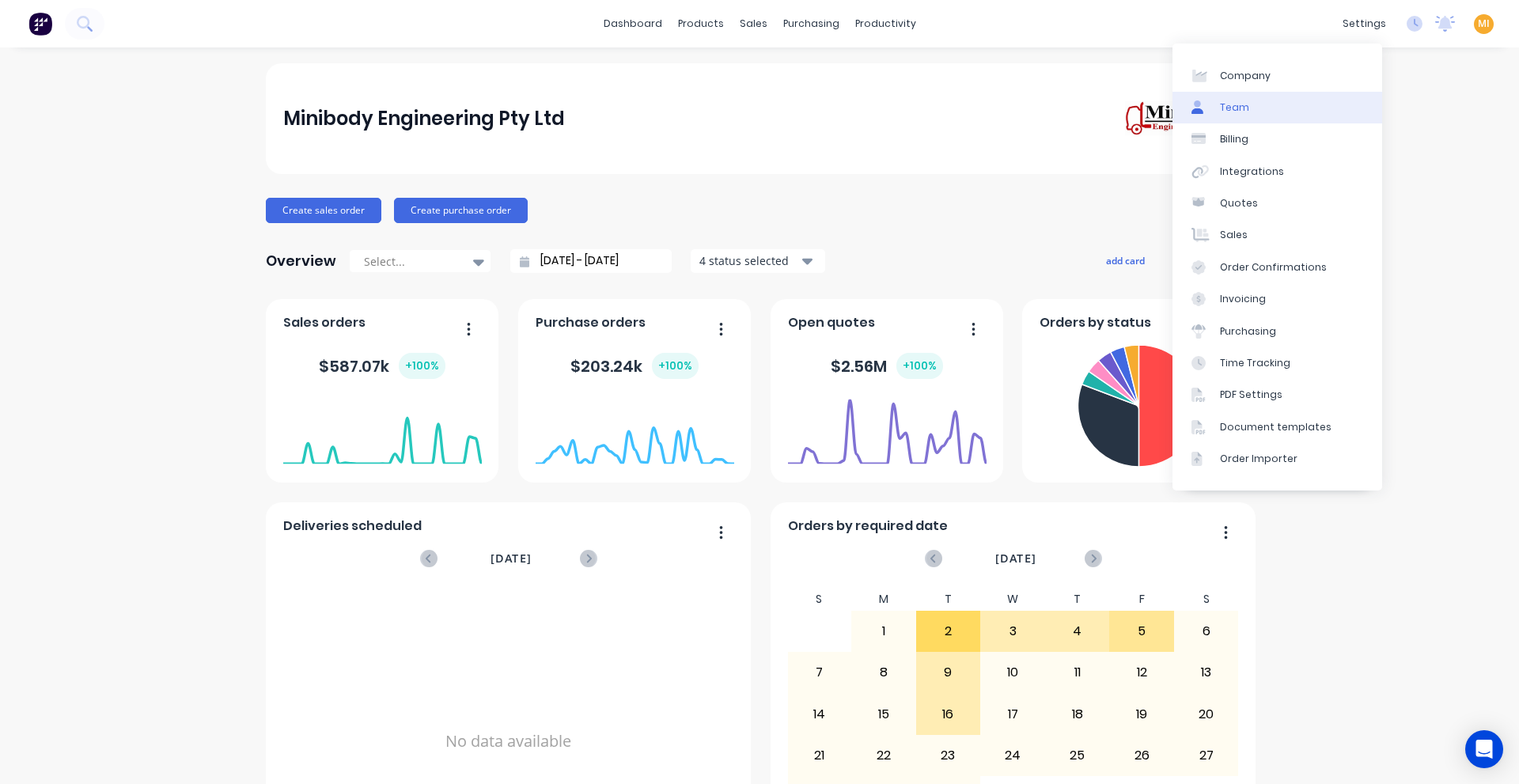
click at [1236, 108] on div "Team" at bounding box center [1234, 107] width 29 height 14
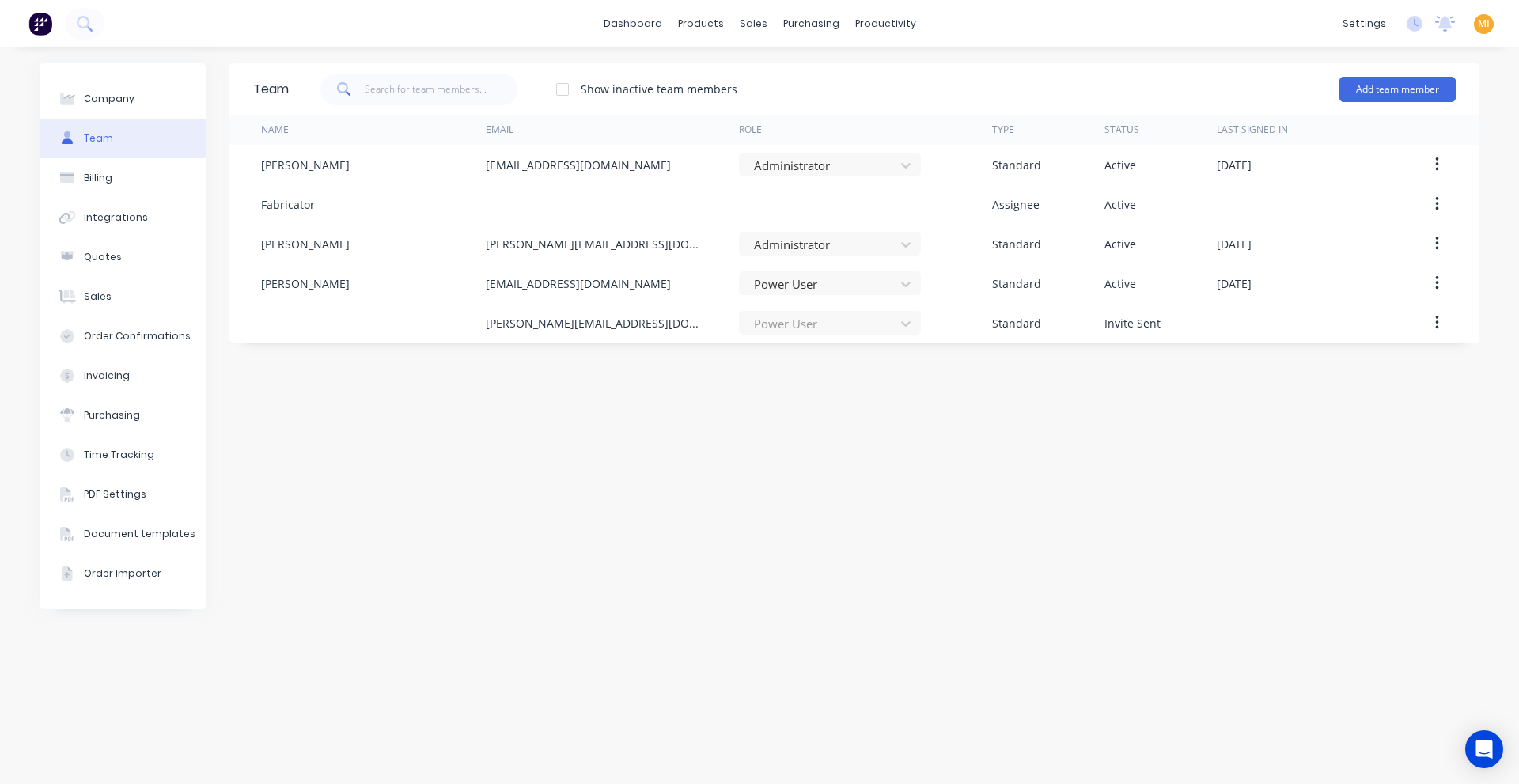
click at [41, 28] on img at bounding box center [40, 23] width 23 height 23
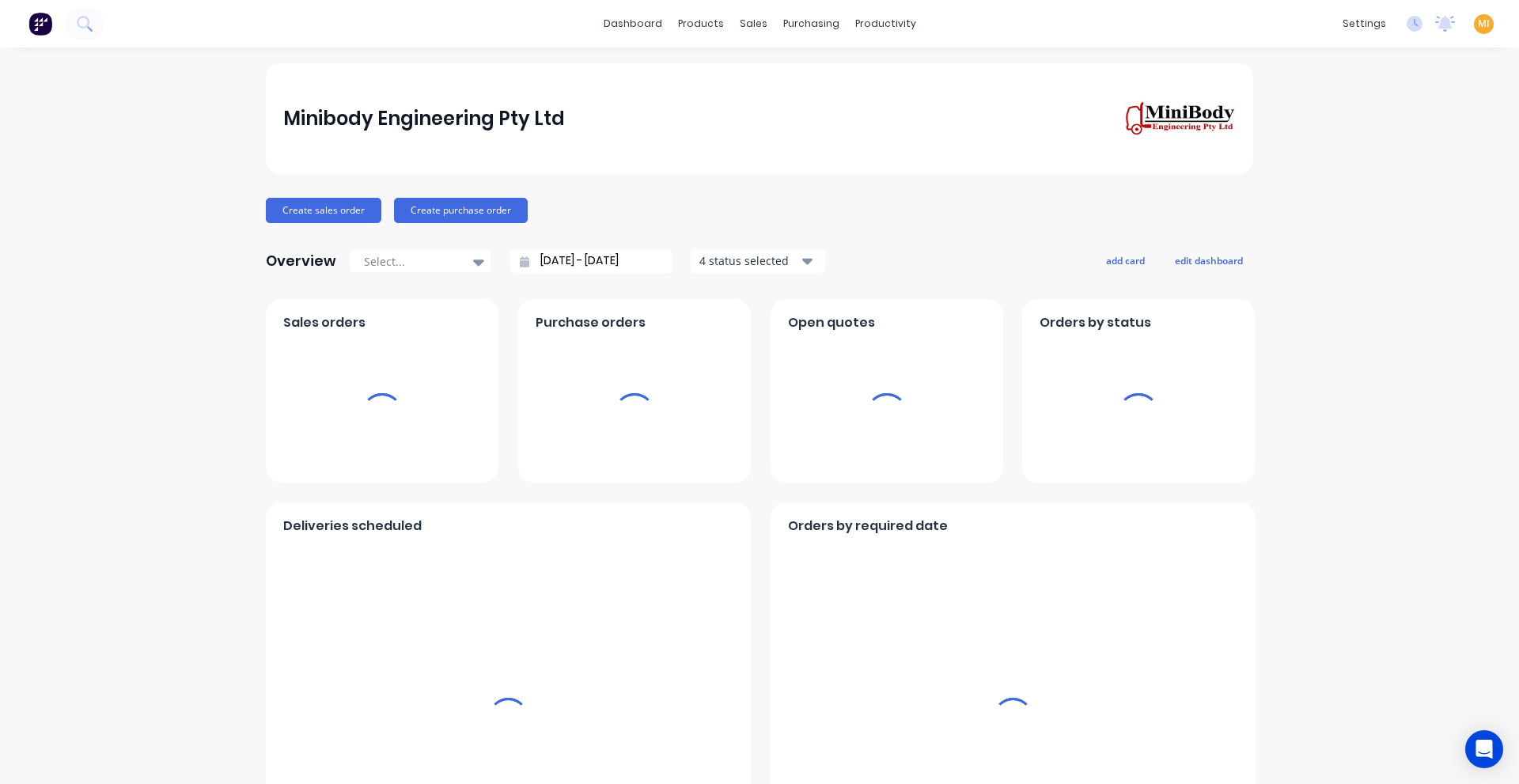
click at [1479, 23] on div "MI Minibody Engineering Pty Ltd Maricar Infante Administrator Profile Sign out" at bounding box center [1484, 24] width 20 height 20
click at [1478, 25] on span "MI" at bounding box center [1484, 23] width 12 height 14
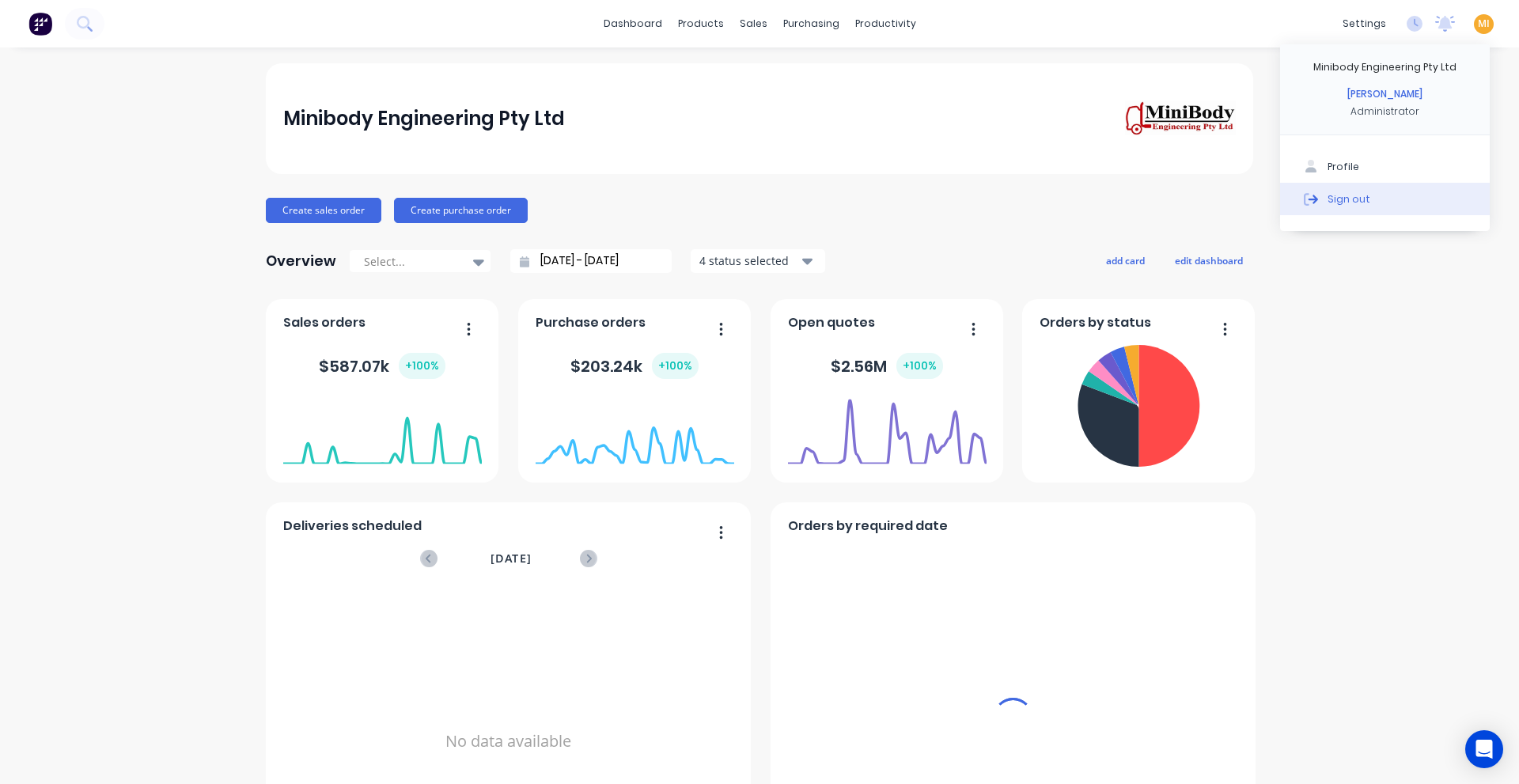
click at [1414, 199] on button "Sign out" at bounding box center [1385, 199] width 209 height 32
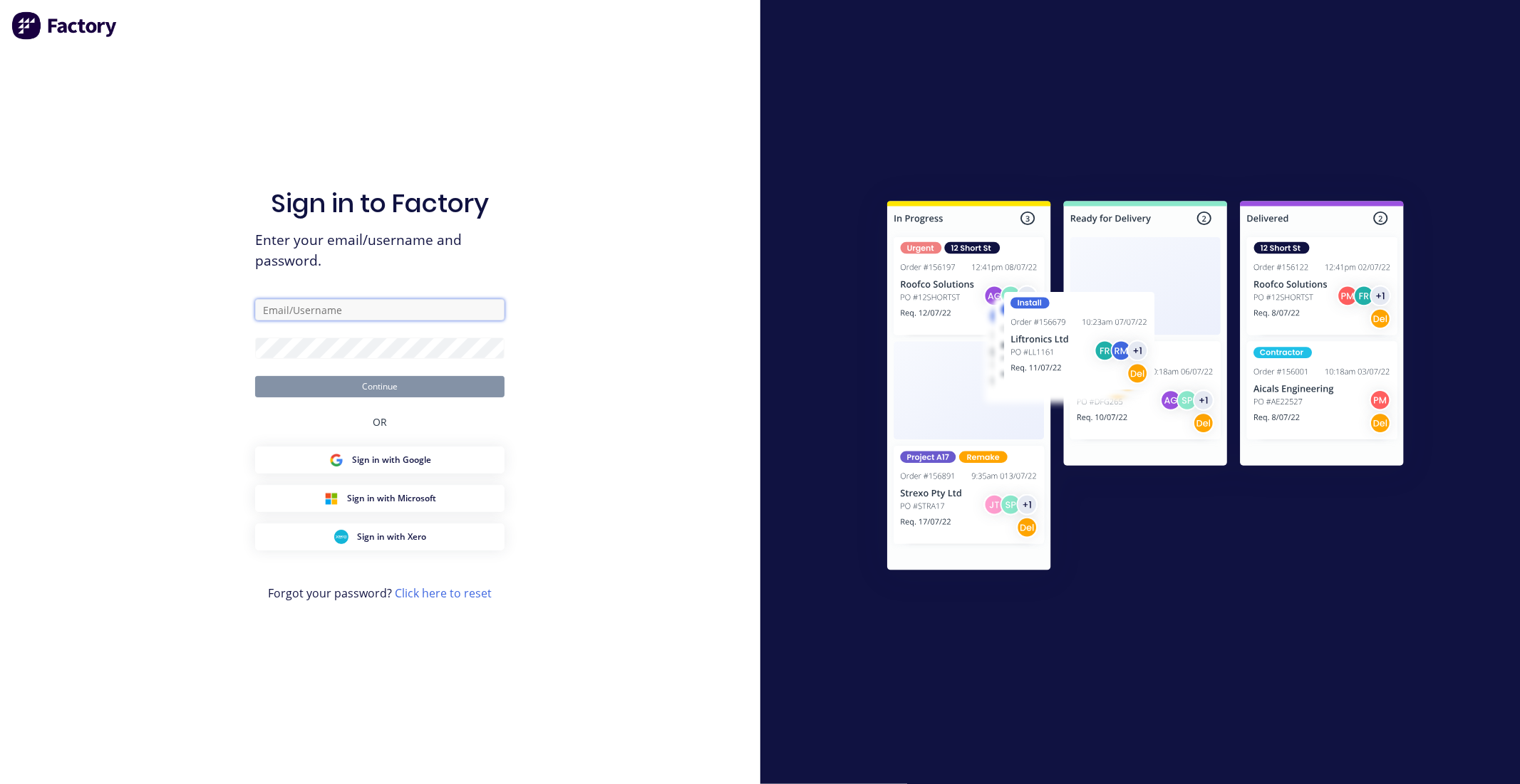
click at [366, 301] on input "text" at bounding box center [380, 309] width 249 height 21
click at [0, 705] on com-1password-button at bounding box center [0, 784] width 0 height 0
type input "[EMAIL_ADDRESS][DOMAIN_NAME]"
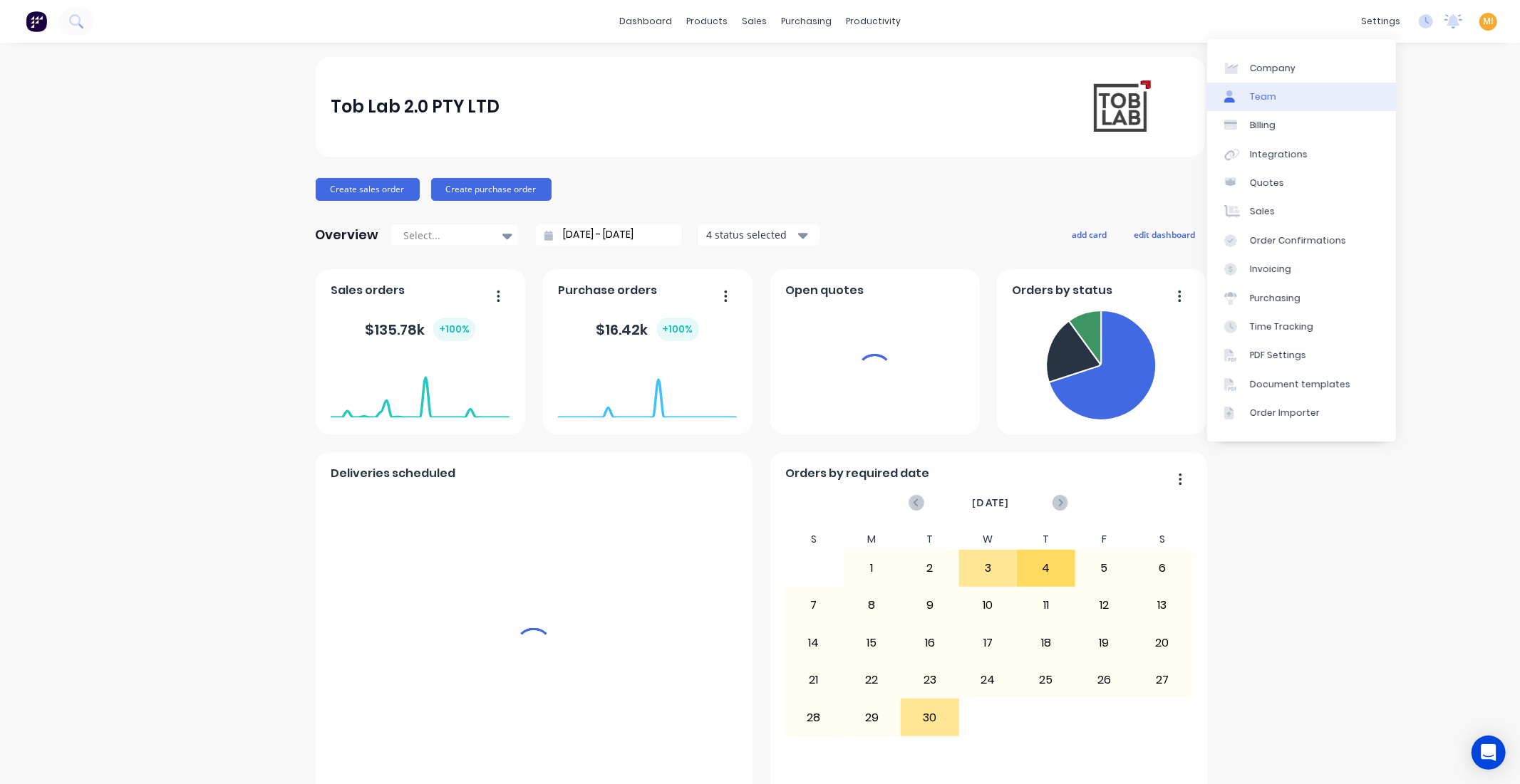
click at [1285, 104] on link "Team" at bounding box center [1301, 97] width 189 height 29
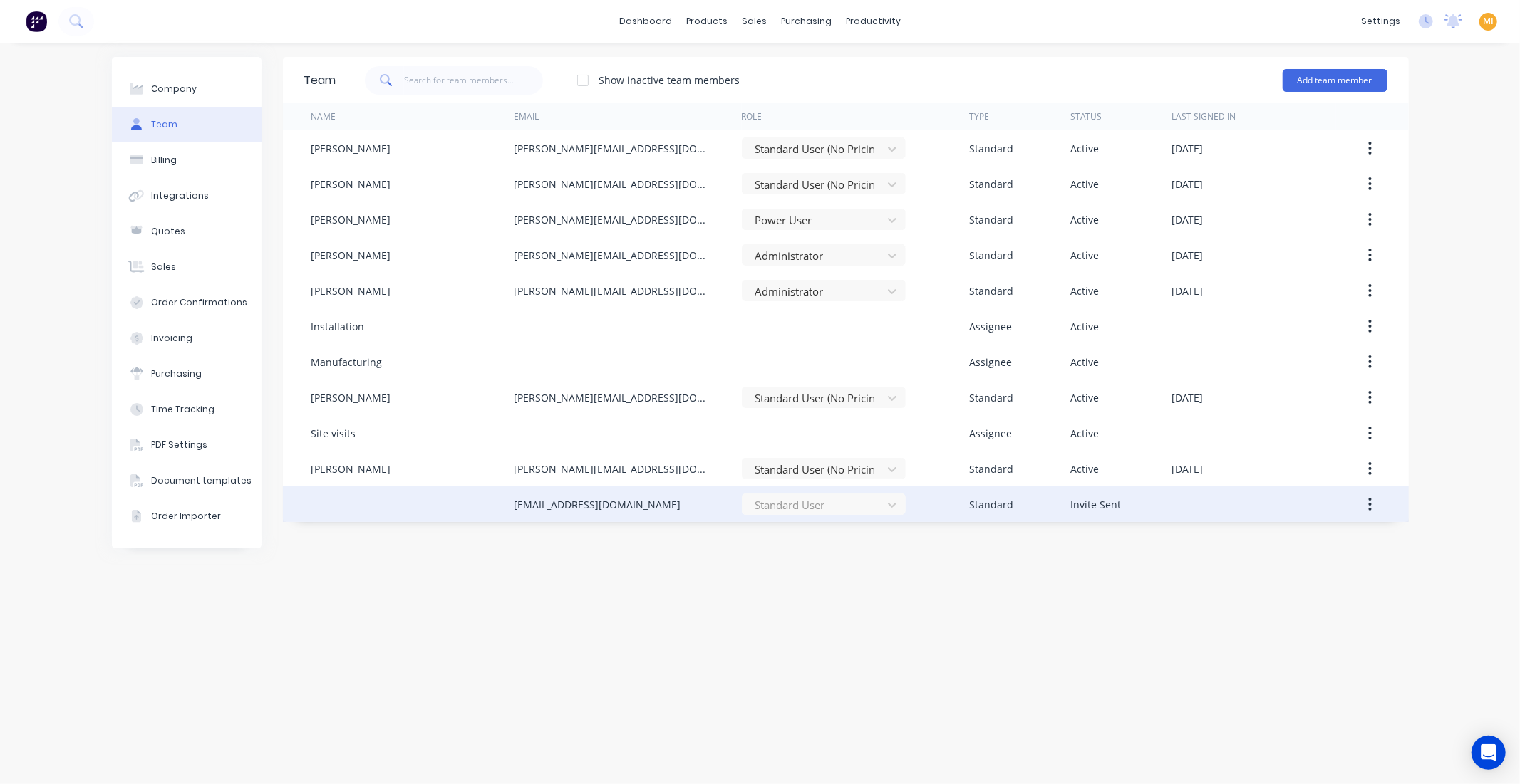
drag, startPoint x: 706, startPoint y: 502, endPoint x: 493, endPoint y: 509, distance: 213.1
click at [493, 509] on div "estimating@toblabcommercial.com.au Standard User Standard Invite Sent" at bounding box center [846, 504] width 1126 height 35
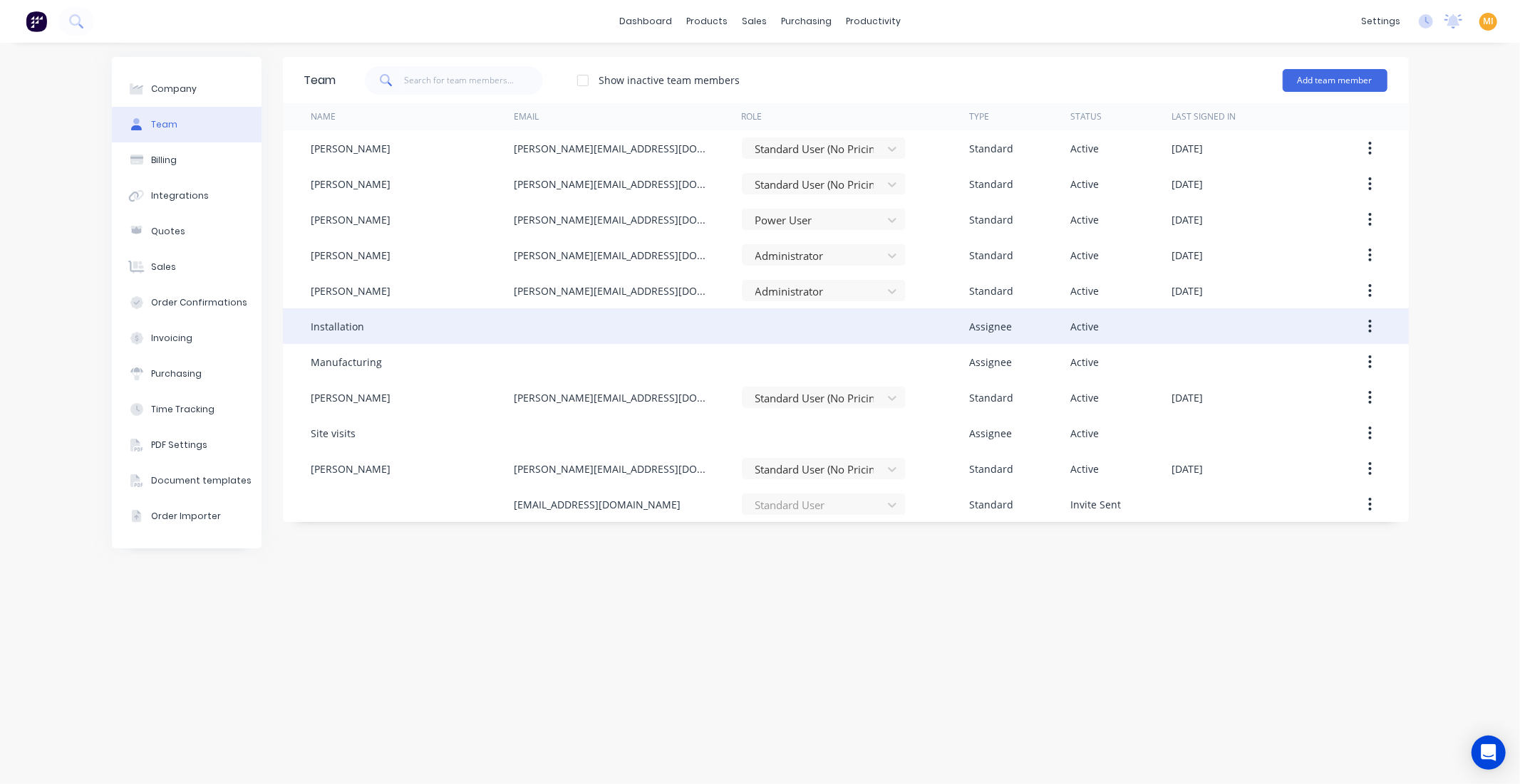
copy div "[EMAIL_ADDRESS][DOMAIN_NAME]"
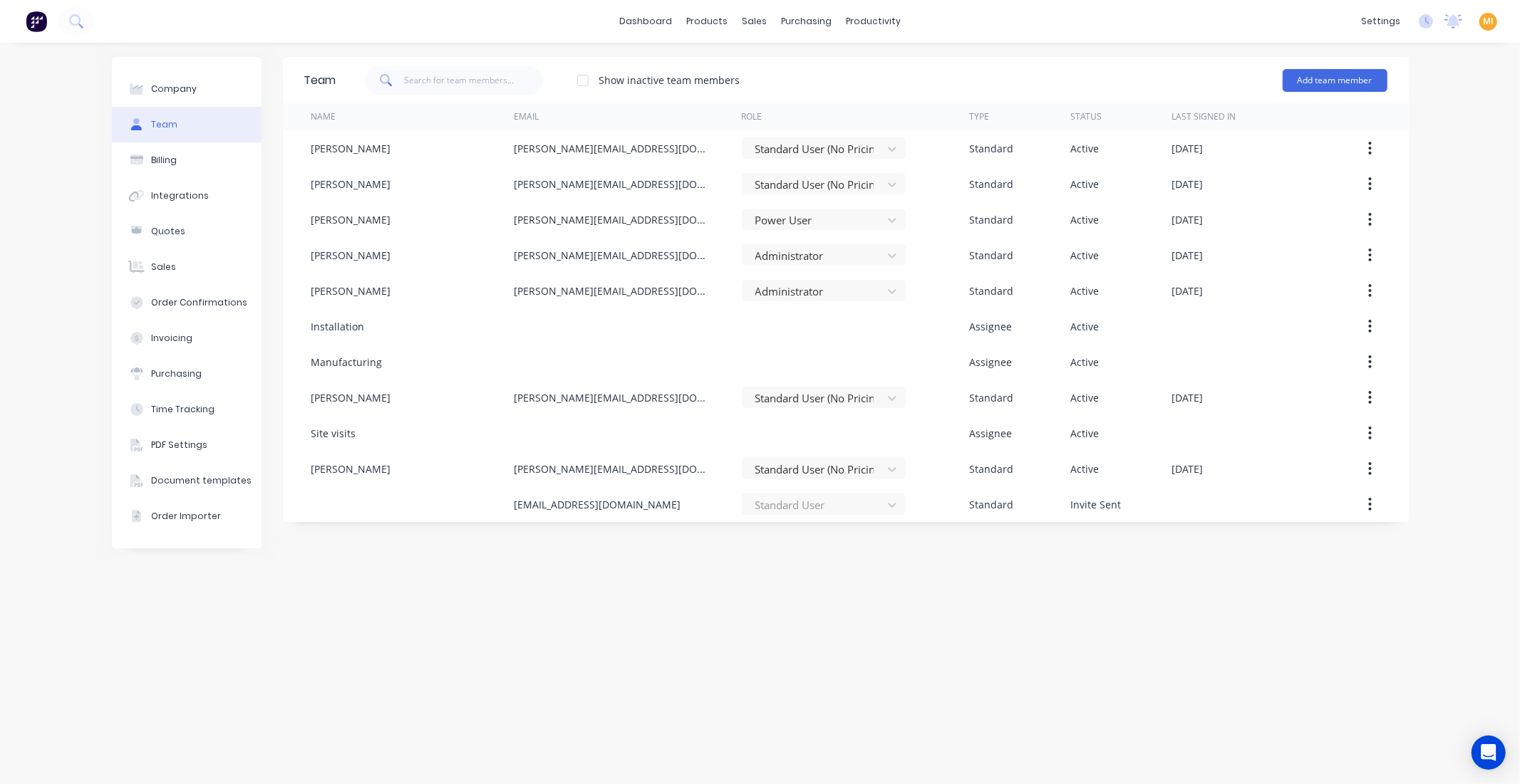
click at [594, 573] on div "Team Show inactive team members Add team member Name Email Role Type Status Las…" at bounding box center [846, 413] width 1126 height 713
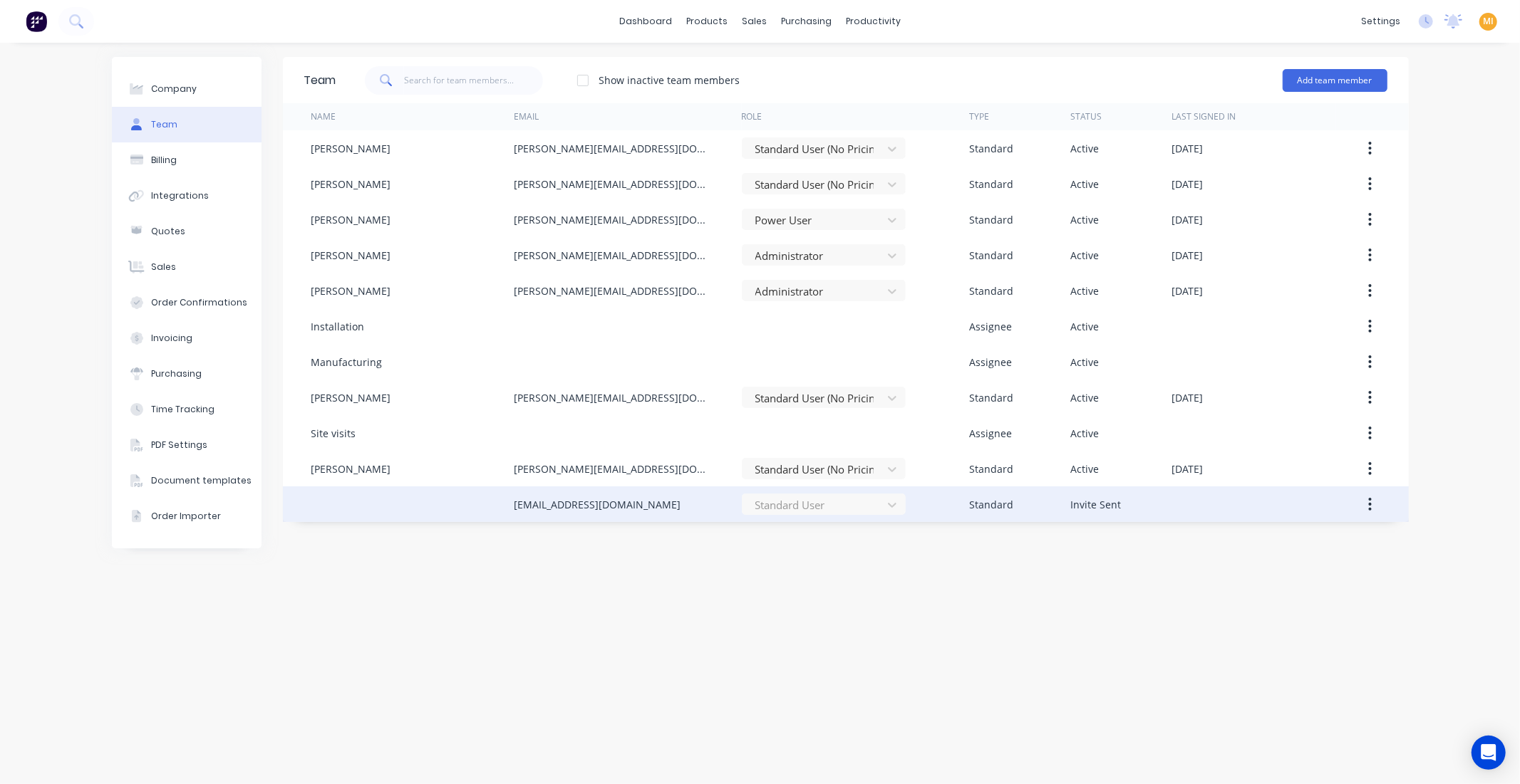
drag, startPoint x: 721, startPoint y: 507, endPoint x: 456, endPoint y: 514, distance: 265.1
click at [456, 514] on div "estimating@toblabcommercial.com.au Standard User Standard Invite Sent" at bounding box center [846, 504] width 1126 height 35
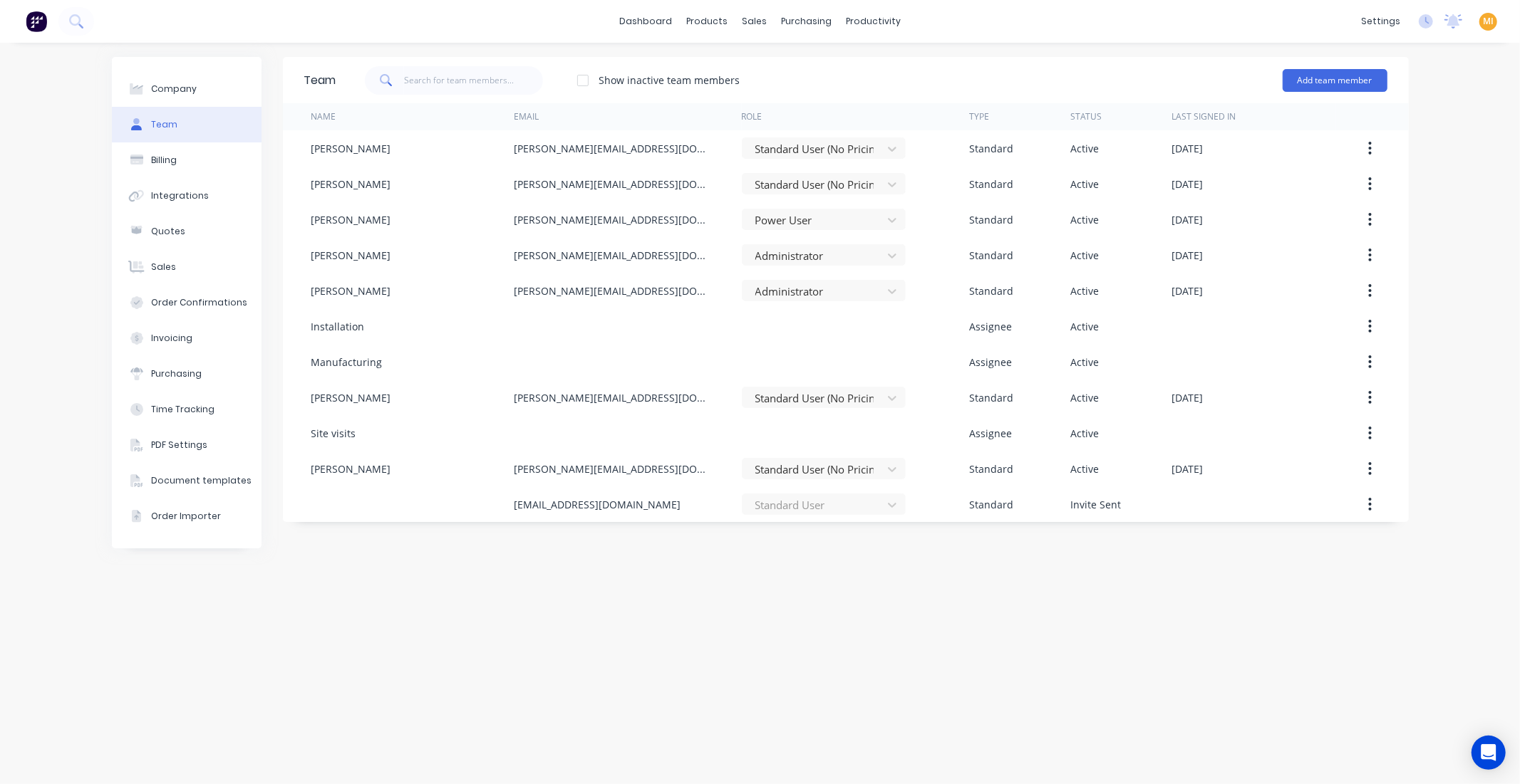
copy div "[EMAIL_ADDRESS][DOMAIN_NAME]"
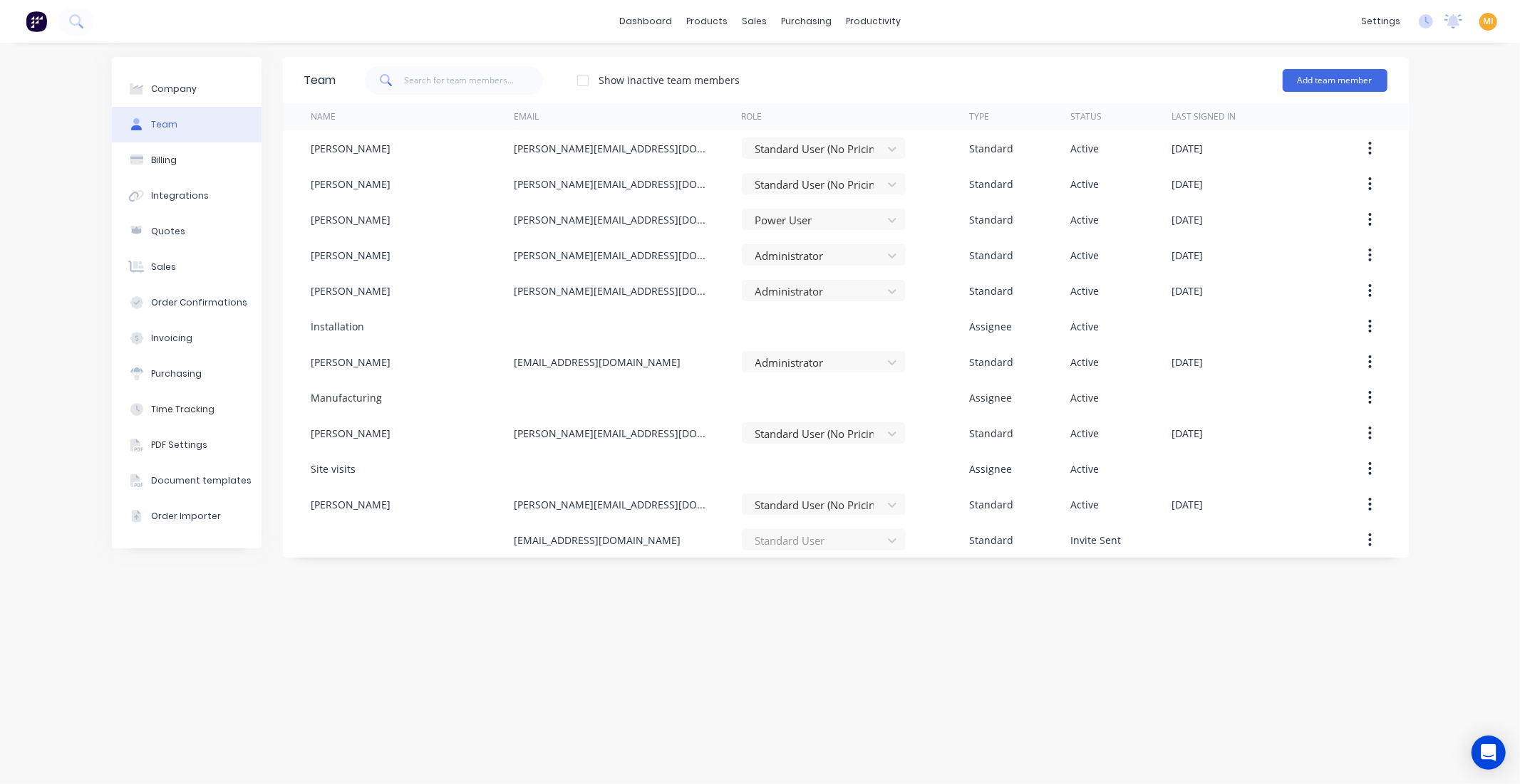
click at [1487, 20] on span "MI" at bounding box center [1488, 21] width 11 height 13
click at [31, 20] on img at bounding box center [36, 21] width 21 height 21
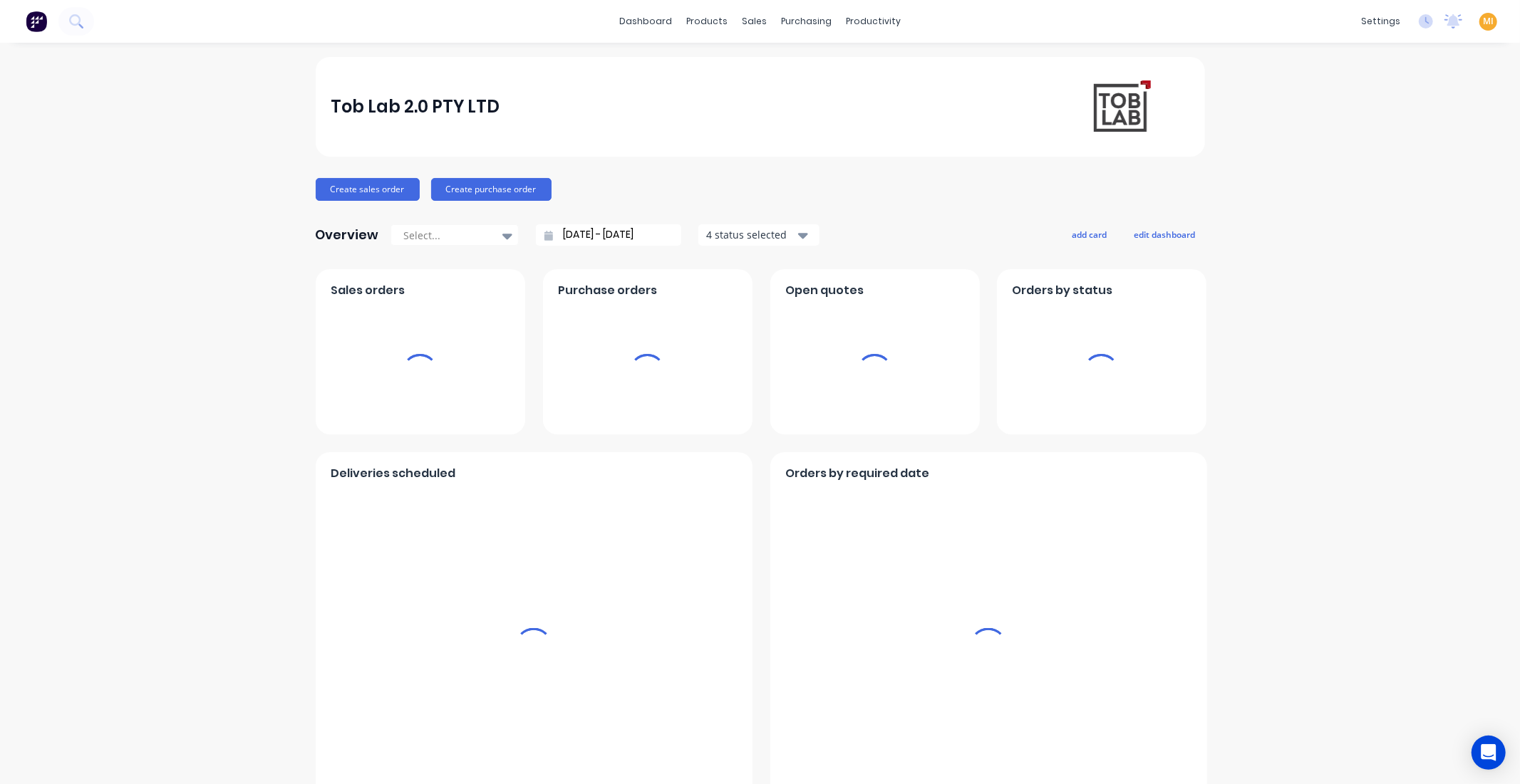
click at [1483, 20] on span "MI" at bounding box center [1488, 21] width 11 height 13
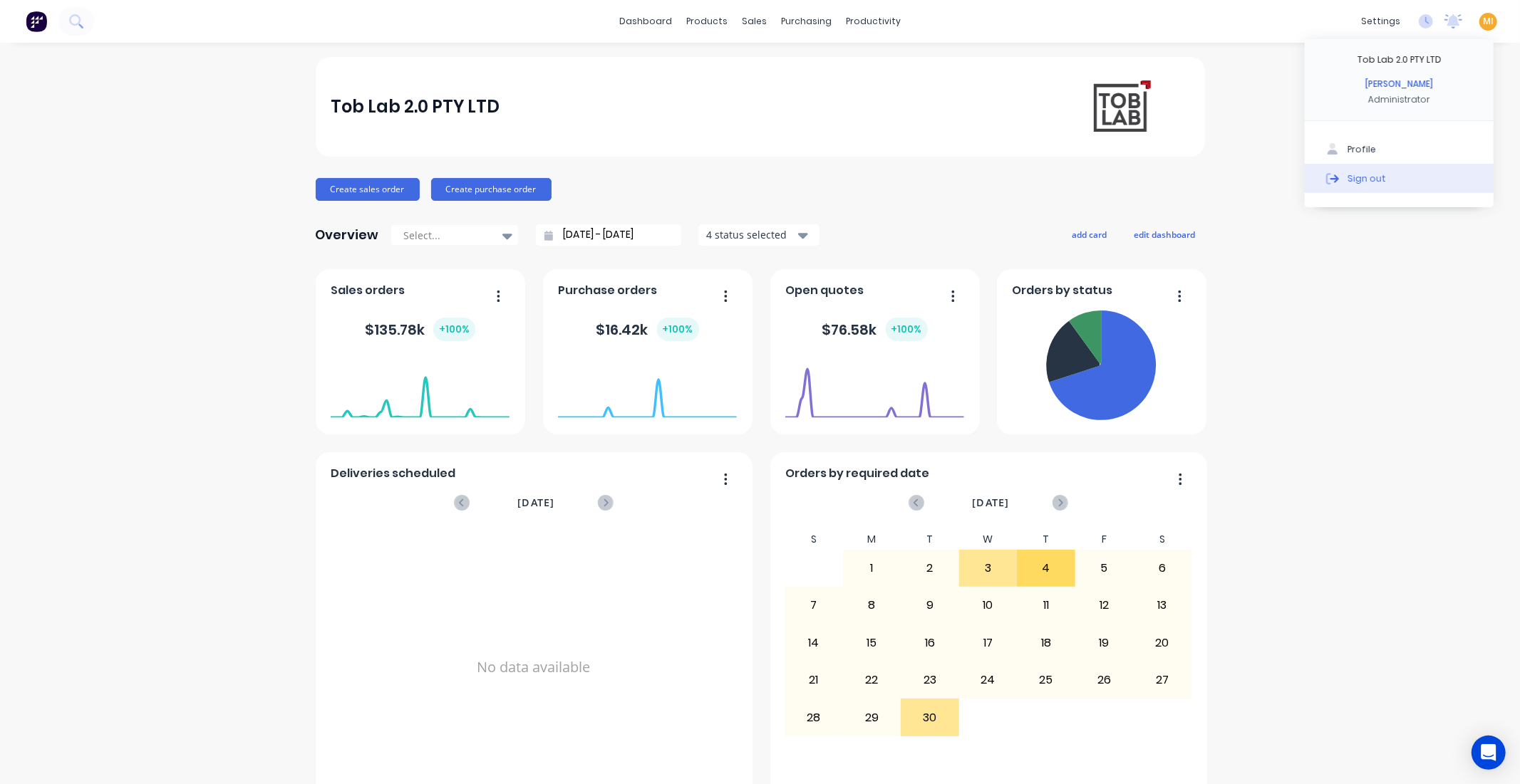
click at [1403, 182] on button "Sign out" at bounding box center [1399, 178] width 189 height 29
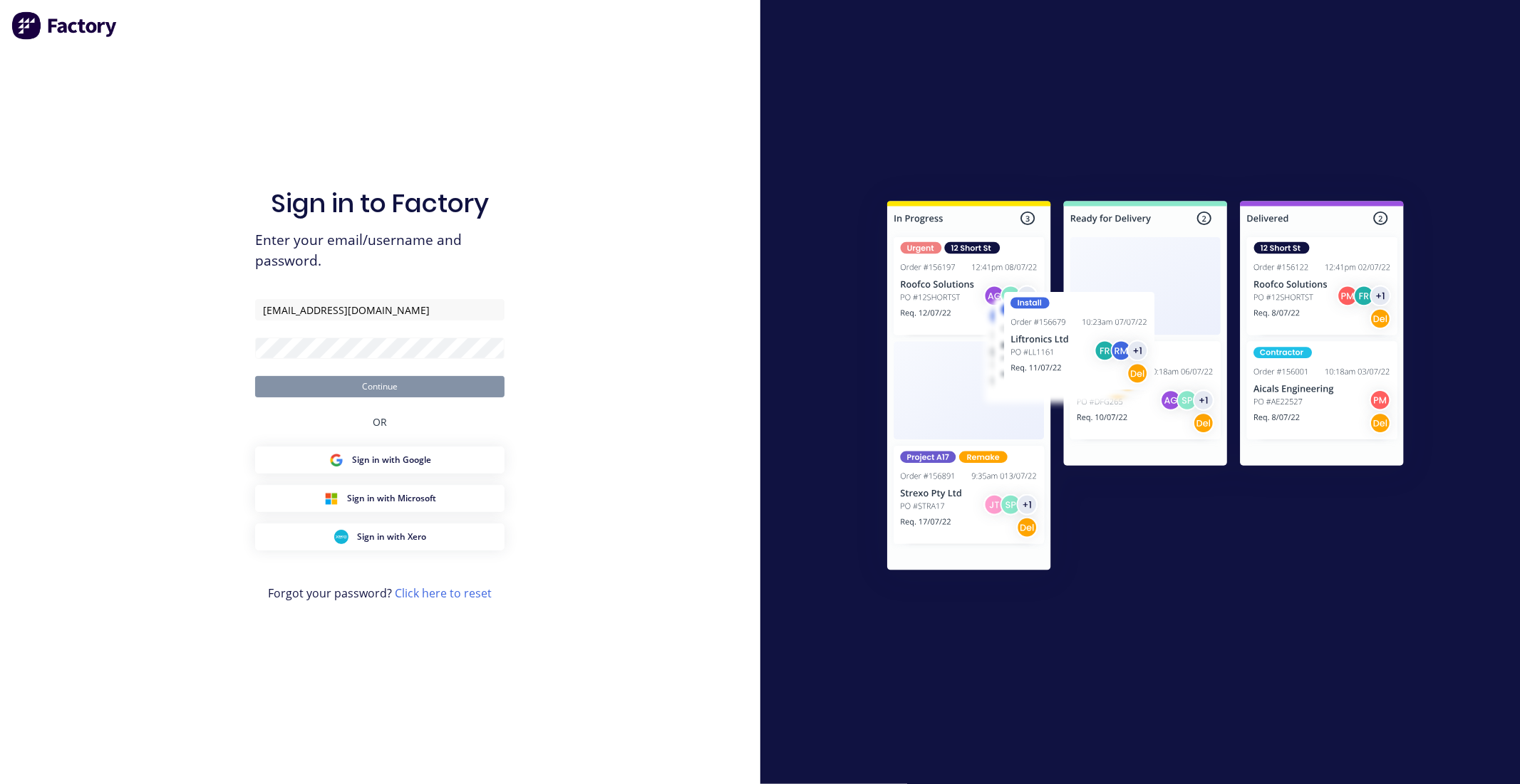
type input "[EMAIL_ADDRESS][DOMAIN_NAME]"
click at [209, 342] on div "Sign in to Factory Enter your email/username and password. [EMAIL_ADDRESS][DOMA…" at bounding box center [380, 392] width 760 height 784
click at [255, 376] on button "Continue" at bounding box center [380, 387] width 249 height 21
